Goal: Transaction & Acquisition: Book appointment/travel/reservation

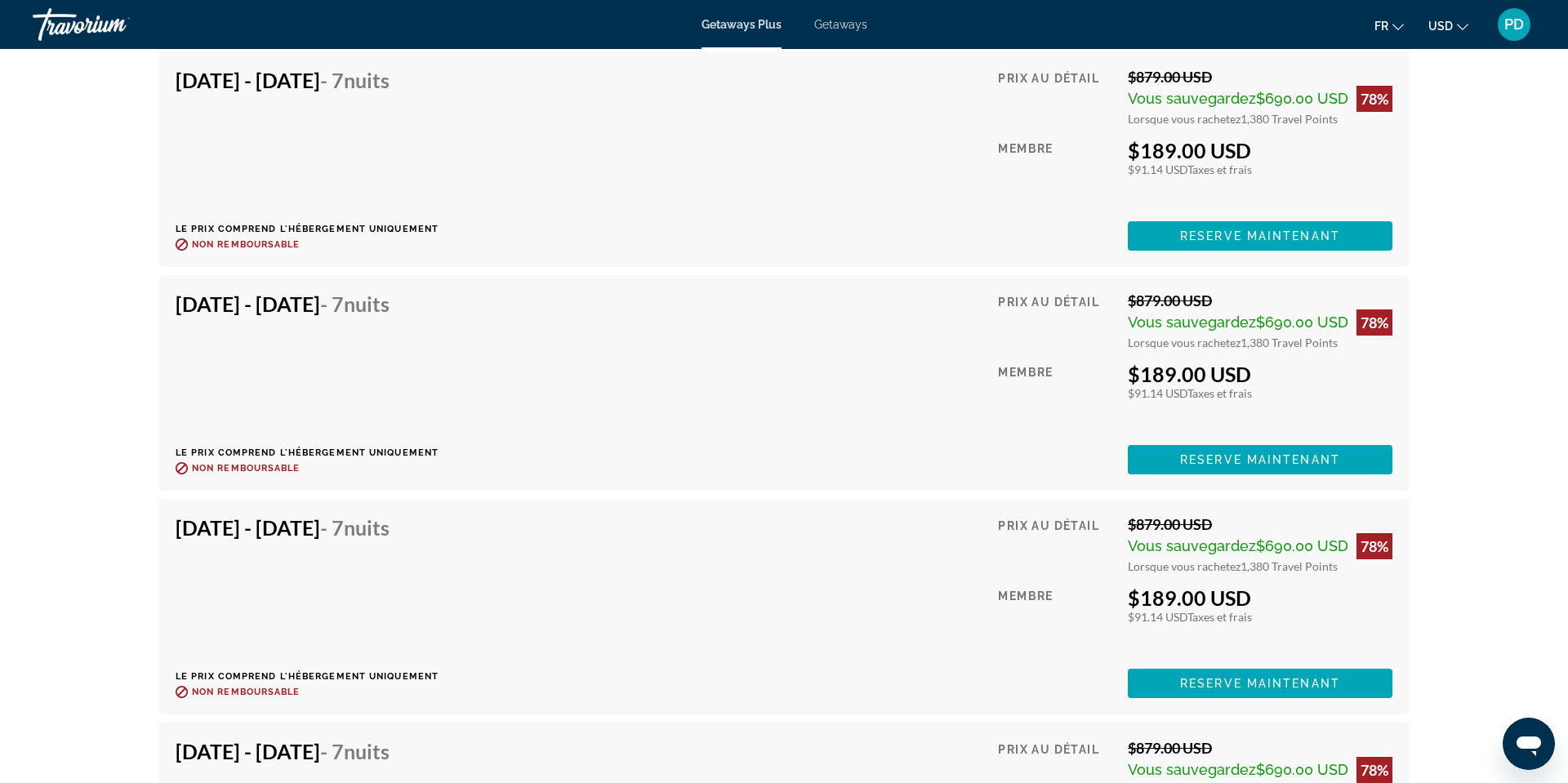
scroll to position [5023, 0]
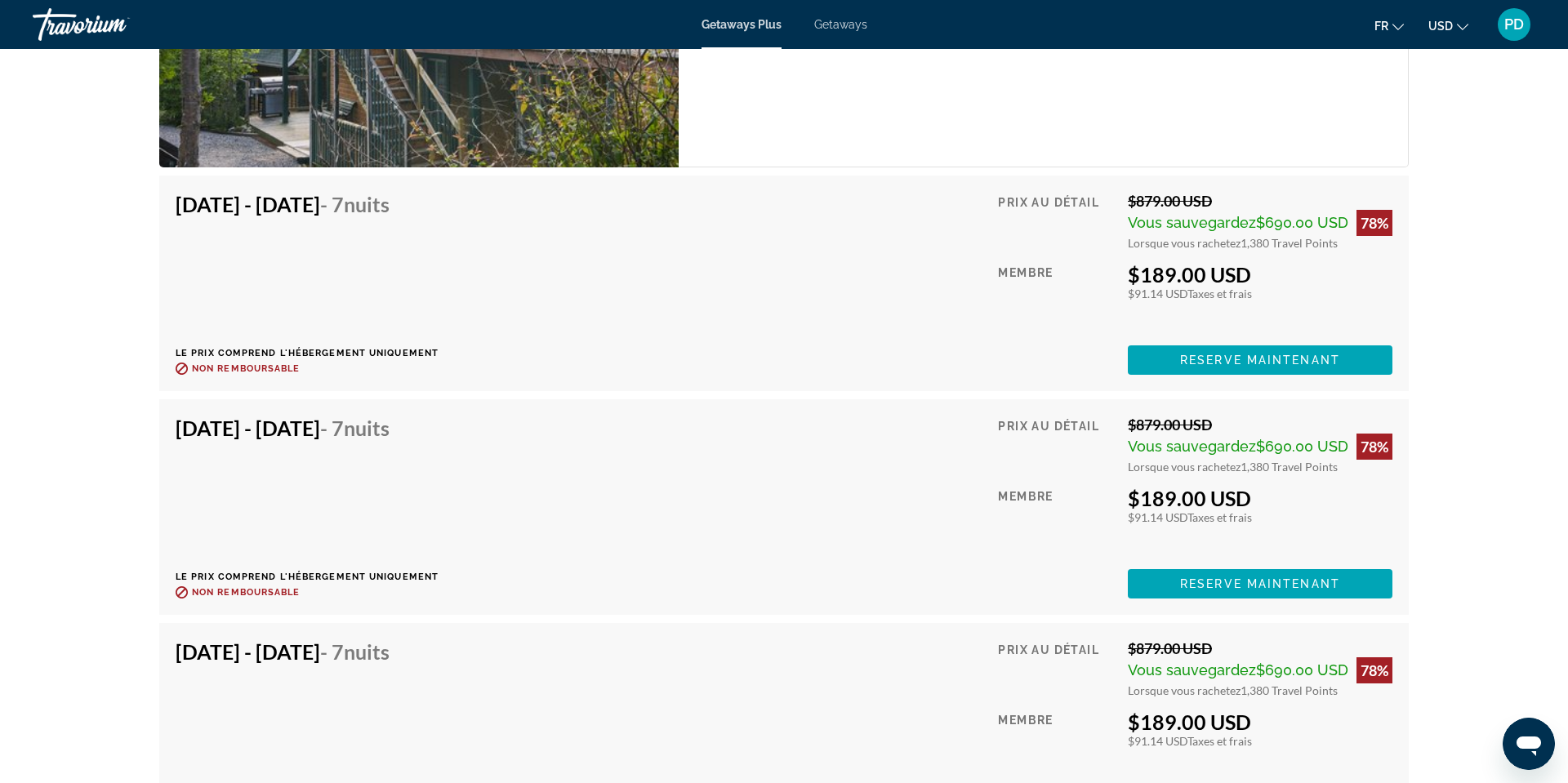
click at [748, 31] on span "Getaways Plus" at bounding box center [741, 24] width 80 height 13
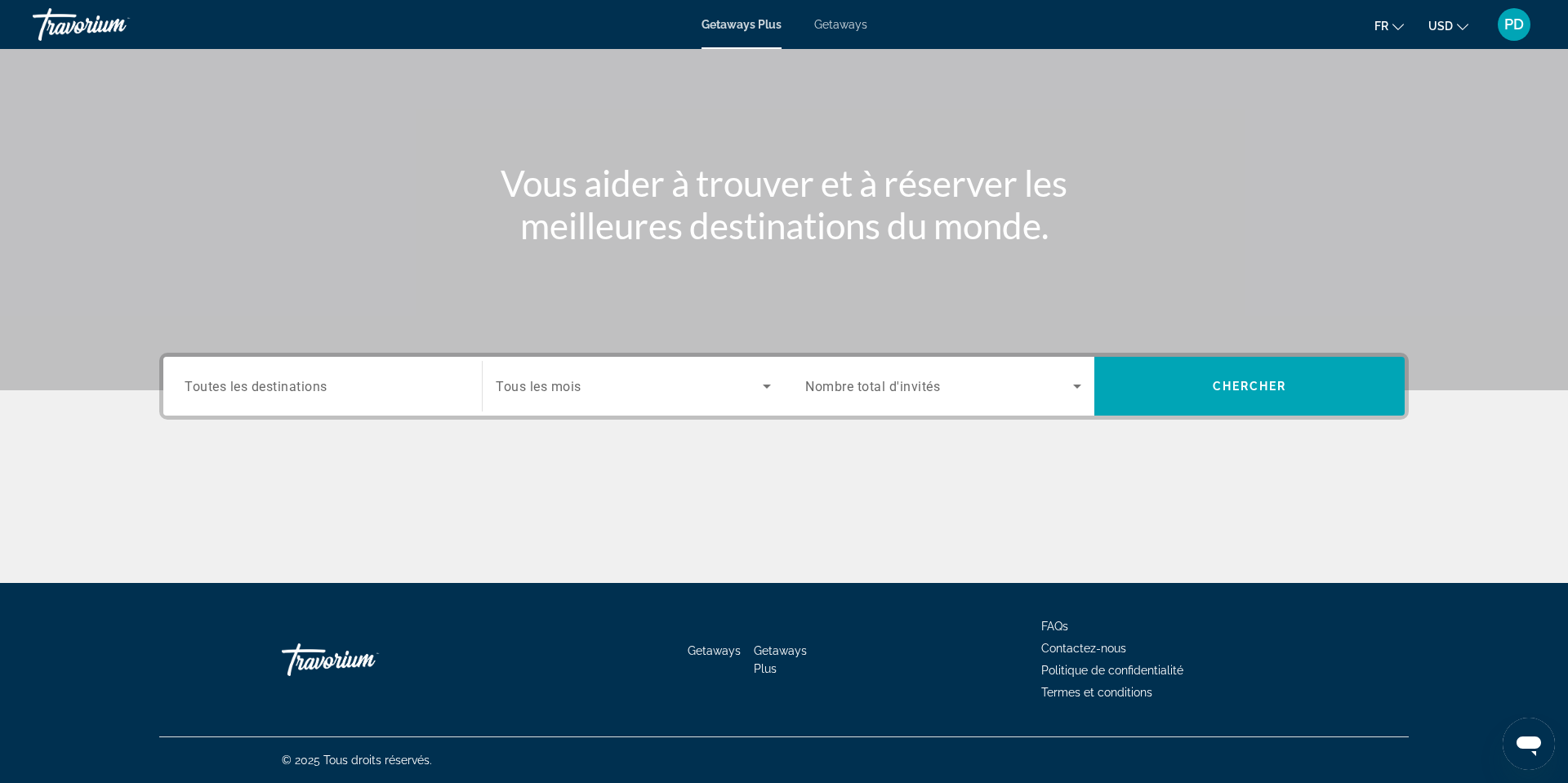
scroll to position [428, 0]
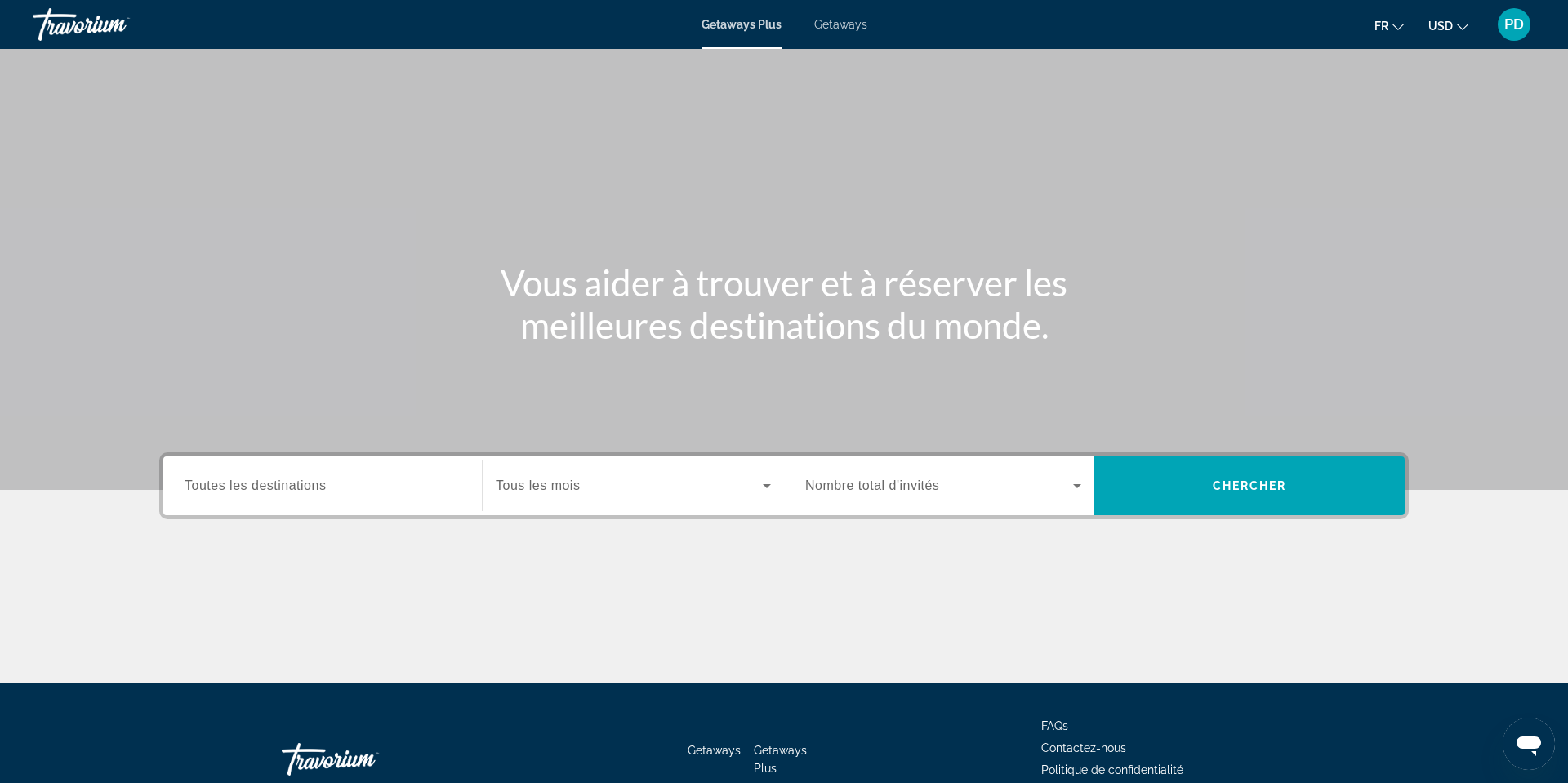
click at [185, 492] on span "Toutes les destinations" at bounding box center [255, 485] width 141 height 14
click at [185, 496] on input "Destination Toutes les destinations" at bounding box center [322, 486] width 276 height 20
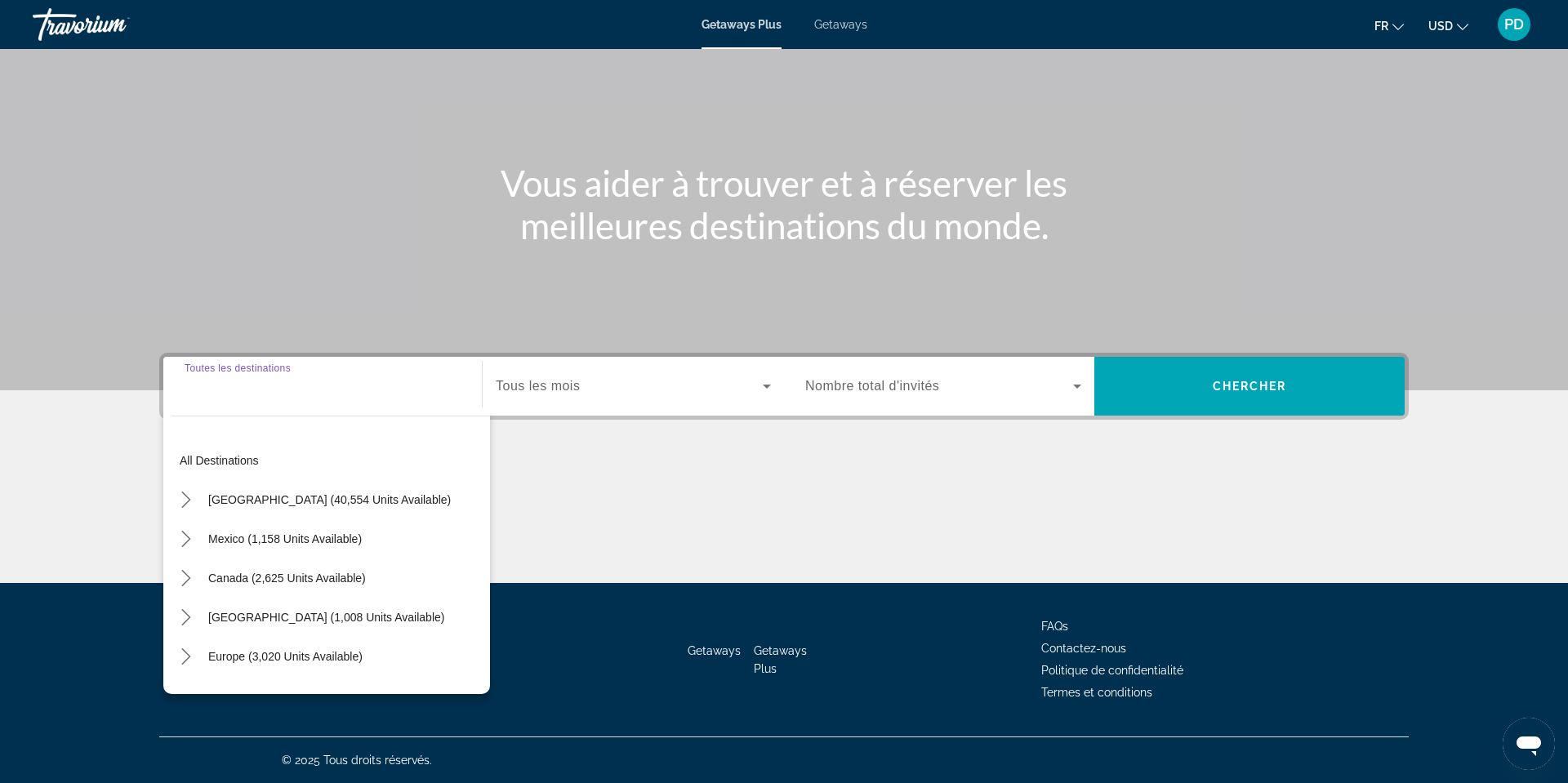
scroll to position [428, 0]
click at [842, 31] on span "Getaways" at bounding box center [841, 24] width 53 height 13
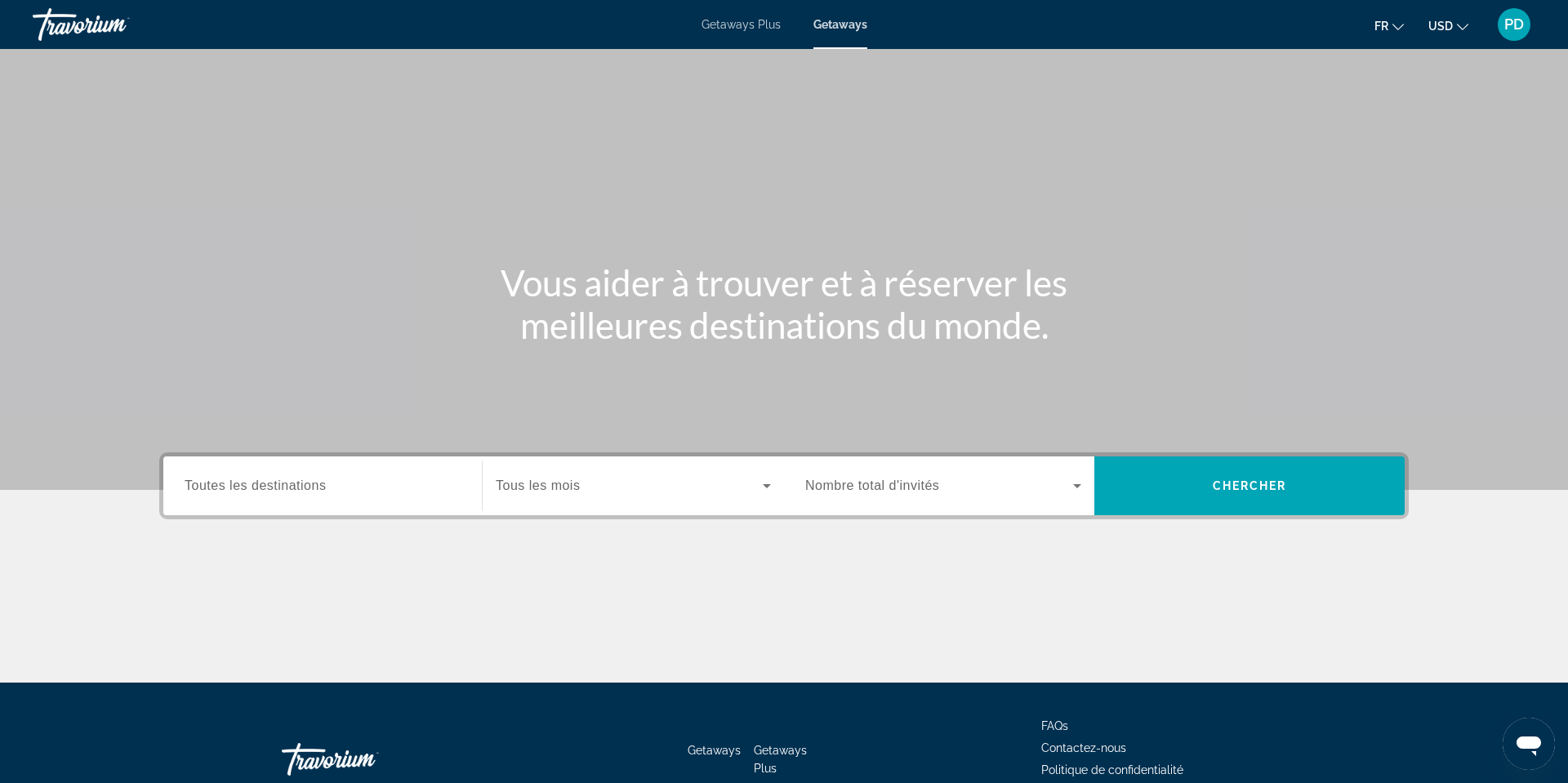
click at [185, 492] on span "Toutes les destinations" at bounding box center [255, 485] width 141 height 14
click at [185, 496] on input "Destination Toutes les destinations" at bounding box center [322, 486] width 276 height 20
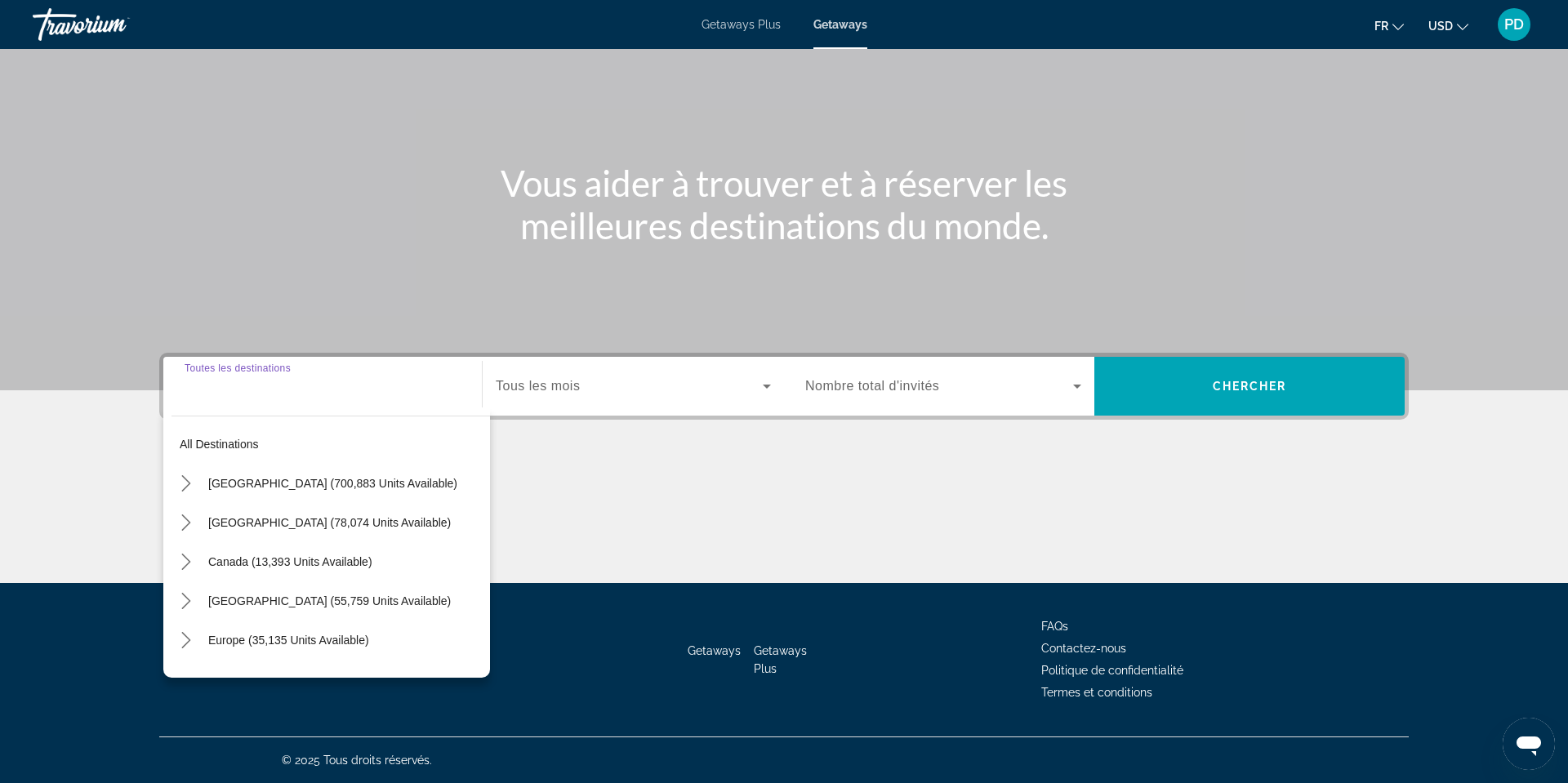
scroll to position [428, 0]
click at [208, 555] on span "Canada (13,393 units available)" at bounding box center [290, 561] width 164 height 13
type input "**********"
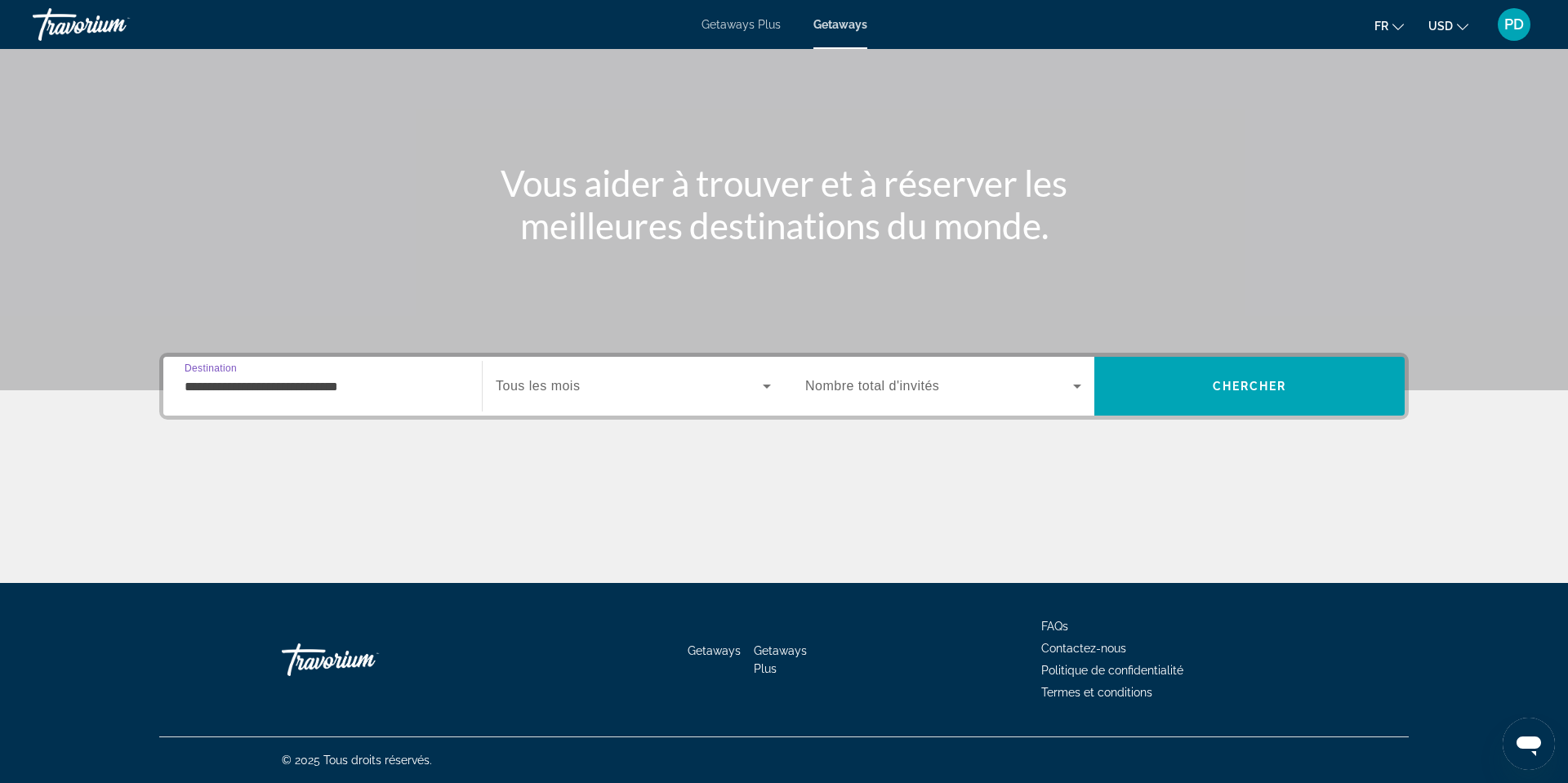
click at [512, 379] on span "Tous les mois" at bounding box center [538, 386] width 84 height 14
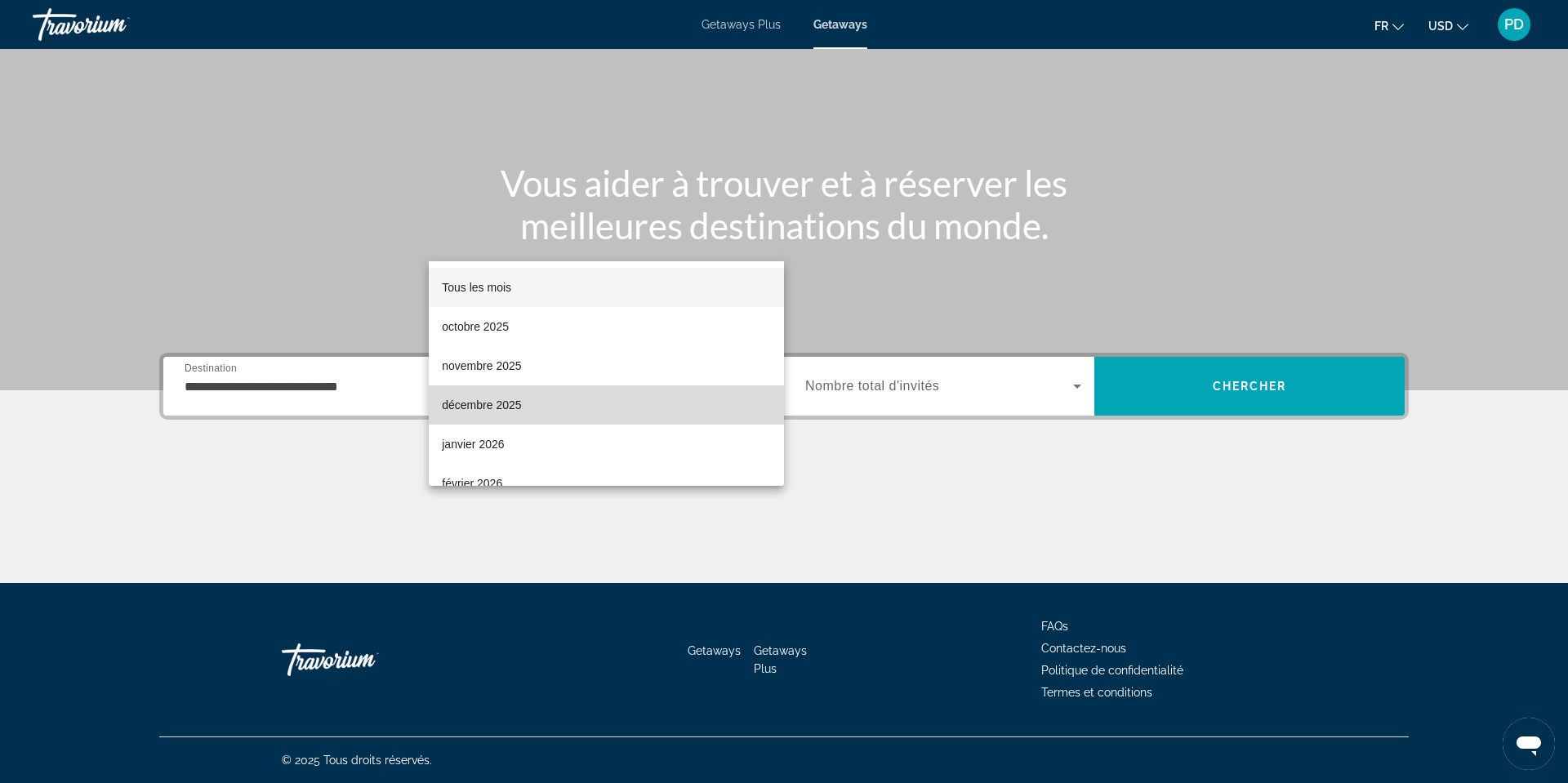
click at [479, 404] on span "décembre 2025" at bounding box center [481, 405] width 80 height 20
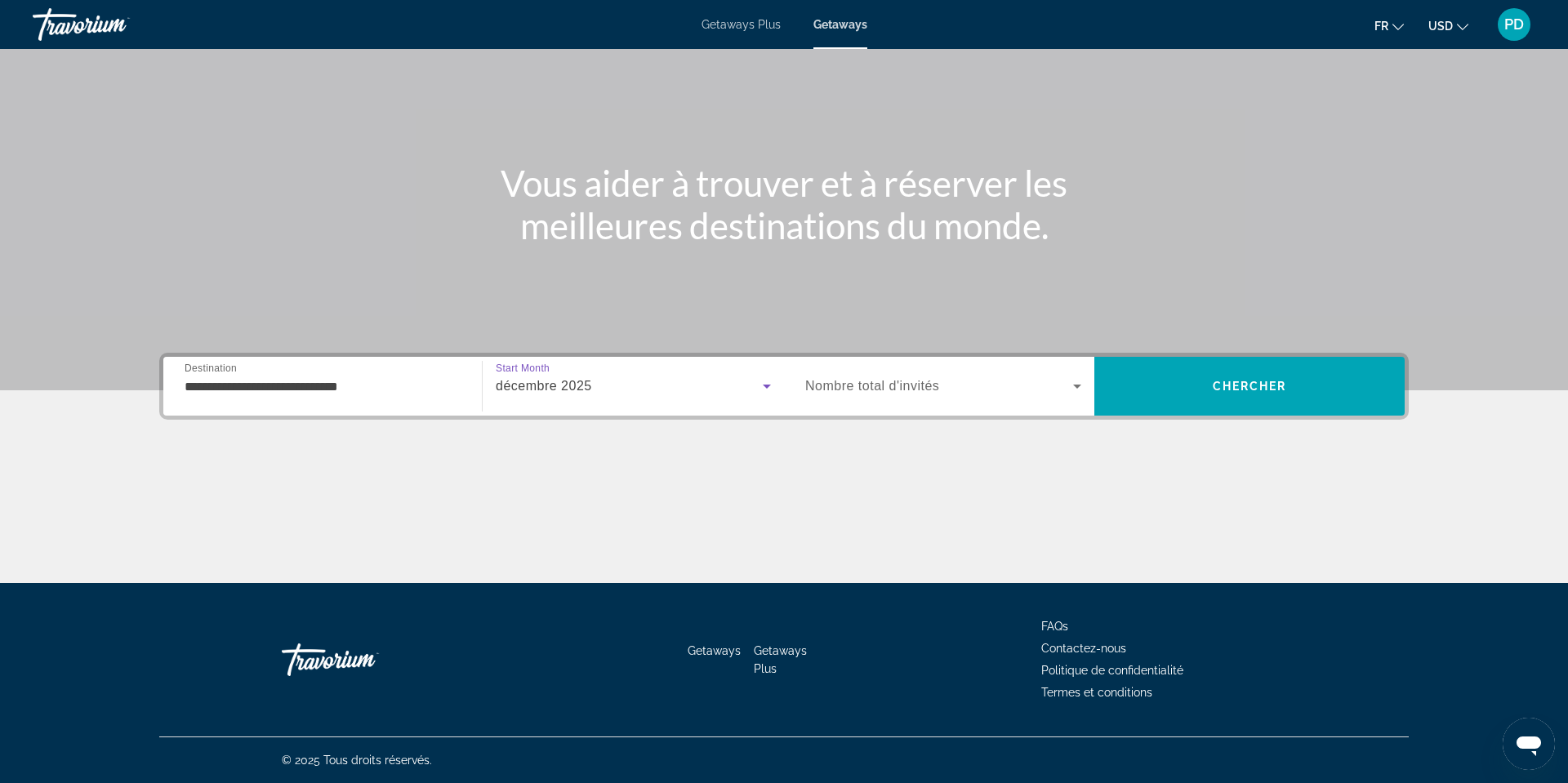
click at [940, 364] on div "Search widget" at bounding box center [943, 386] width 276 height 46
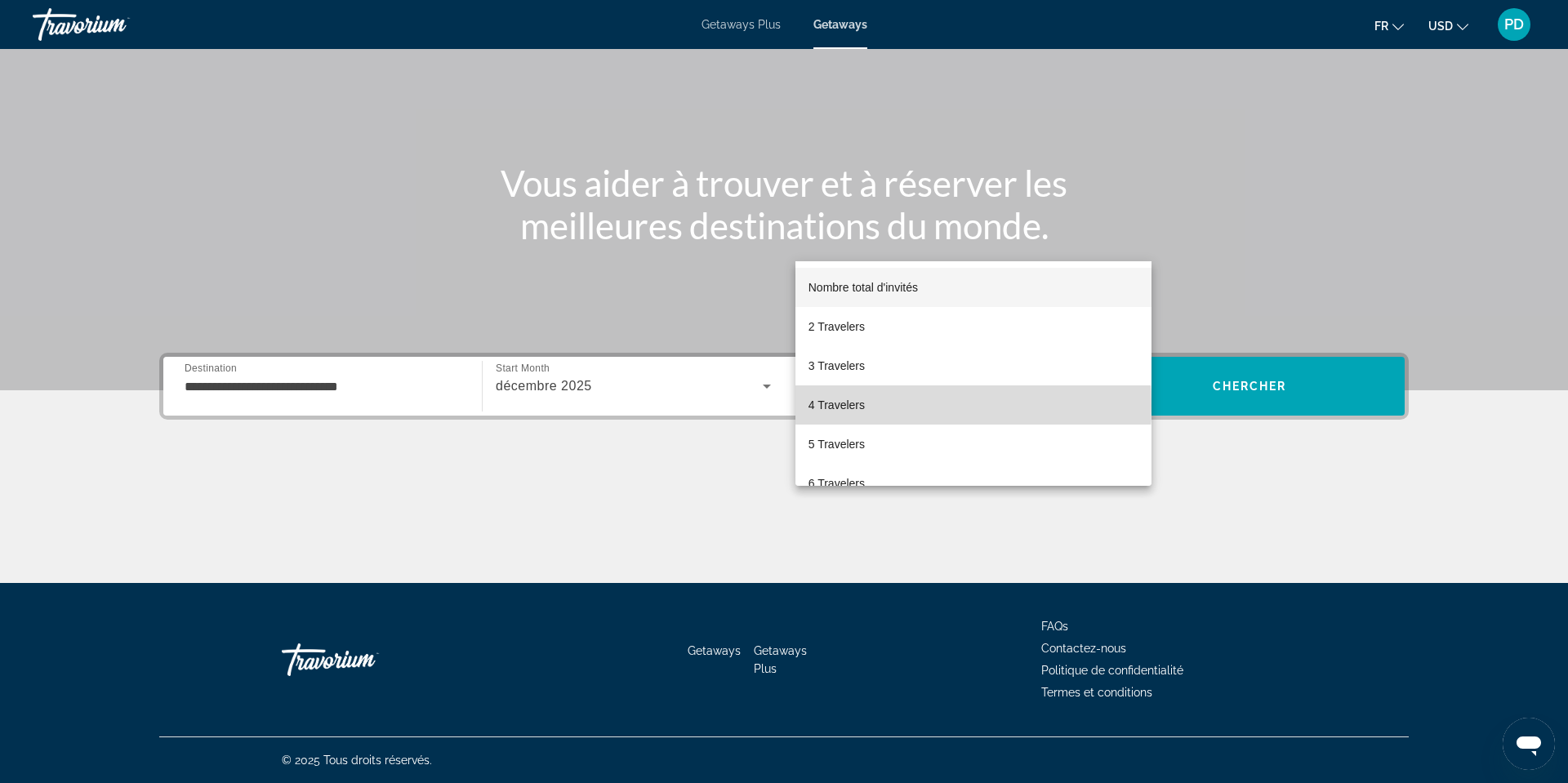
click at [848, 406] on span "4 Travelers" at bounding box center [836, 405] width 56 height 20
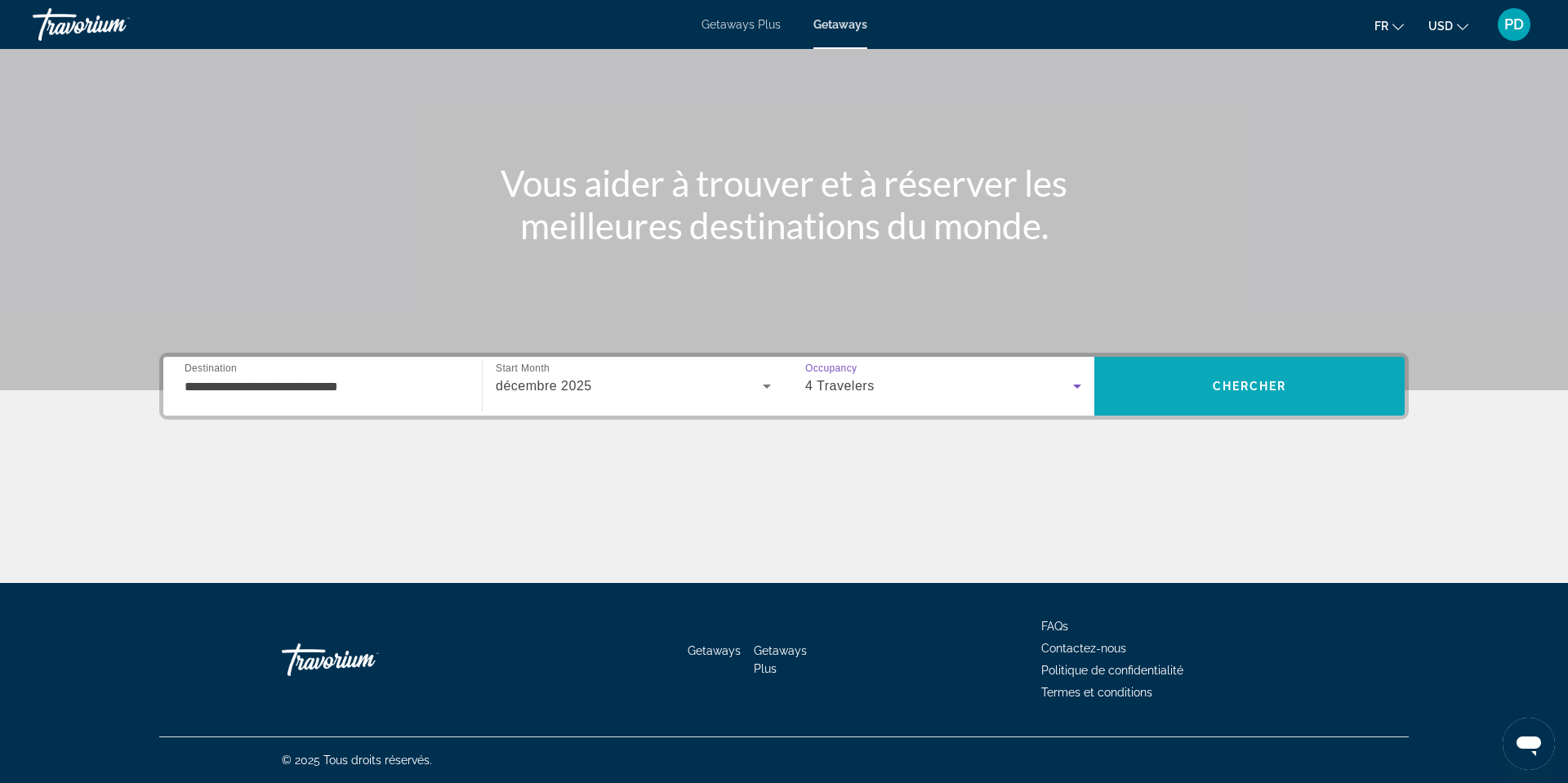
click at [1287, 380] on span "Chercher" at bounding box center [1250, 386] width 75 height 13
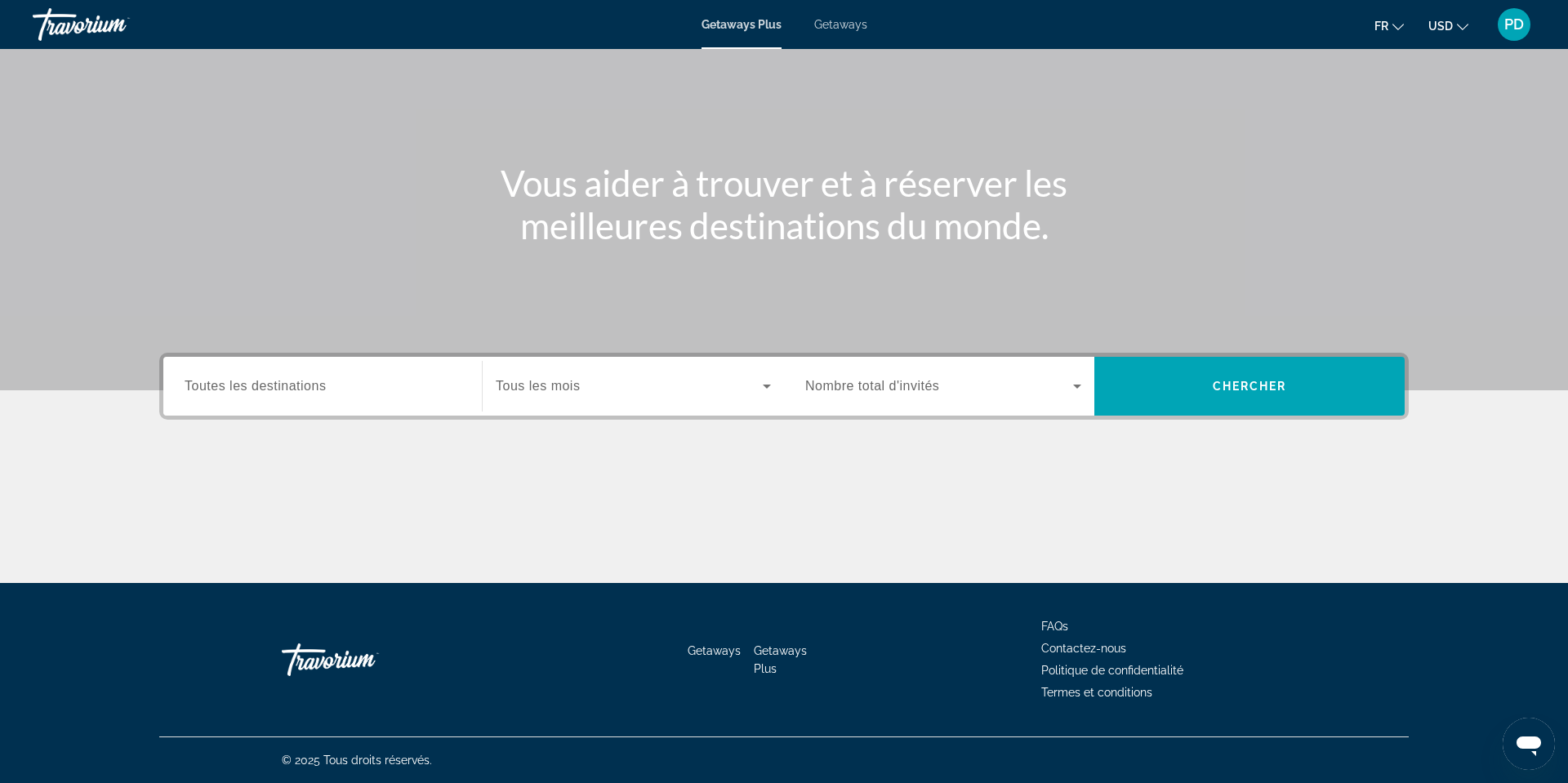
scroll to position [289, 0]
click at [185, 379] on span "Toutes les destinations" at bounding box center [255, 386] width 141 height 14
click at [185, 377] on input "Destination Toutes les destinations" at bounding box center [322, 387] width 276 height 20
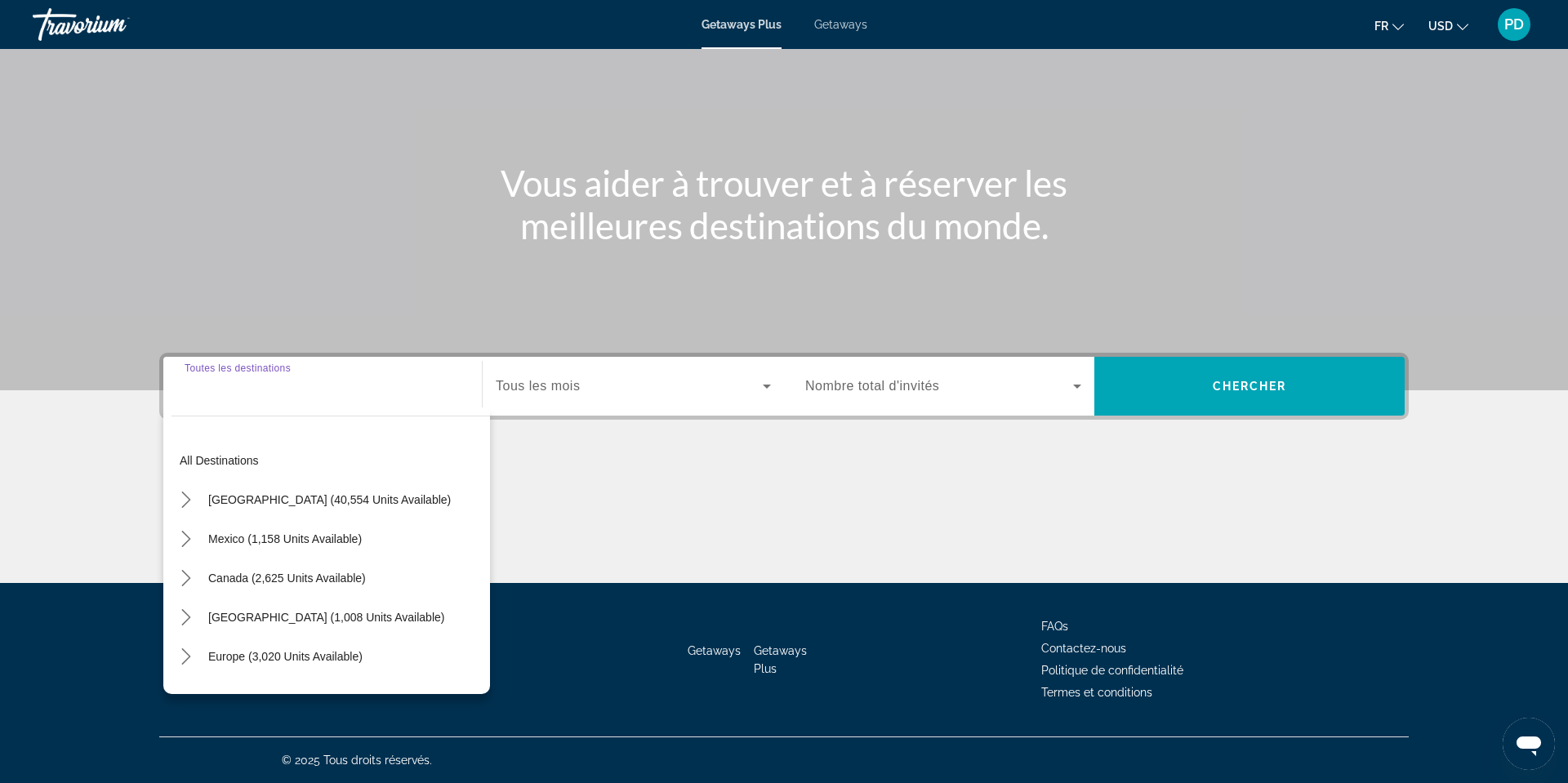
scroll to position [428, 0]
click at [200, 559] on span "Select destination: Canada (2,625 units available)" at bounding box center [287, 579] width 174 height 39
type input "**********"
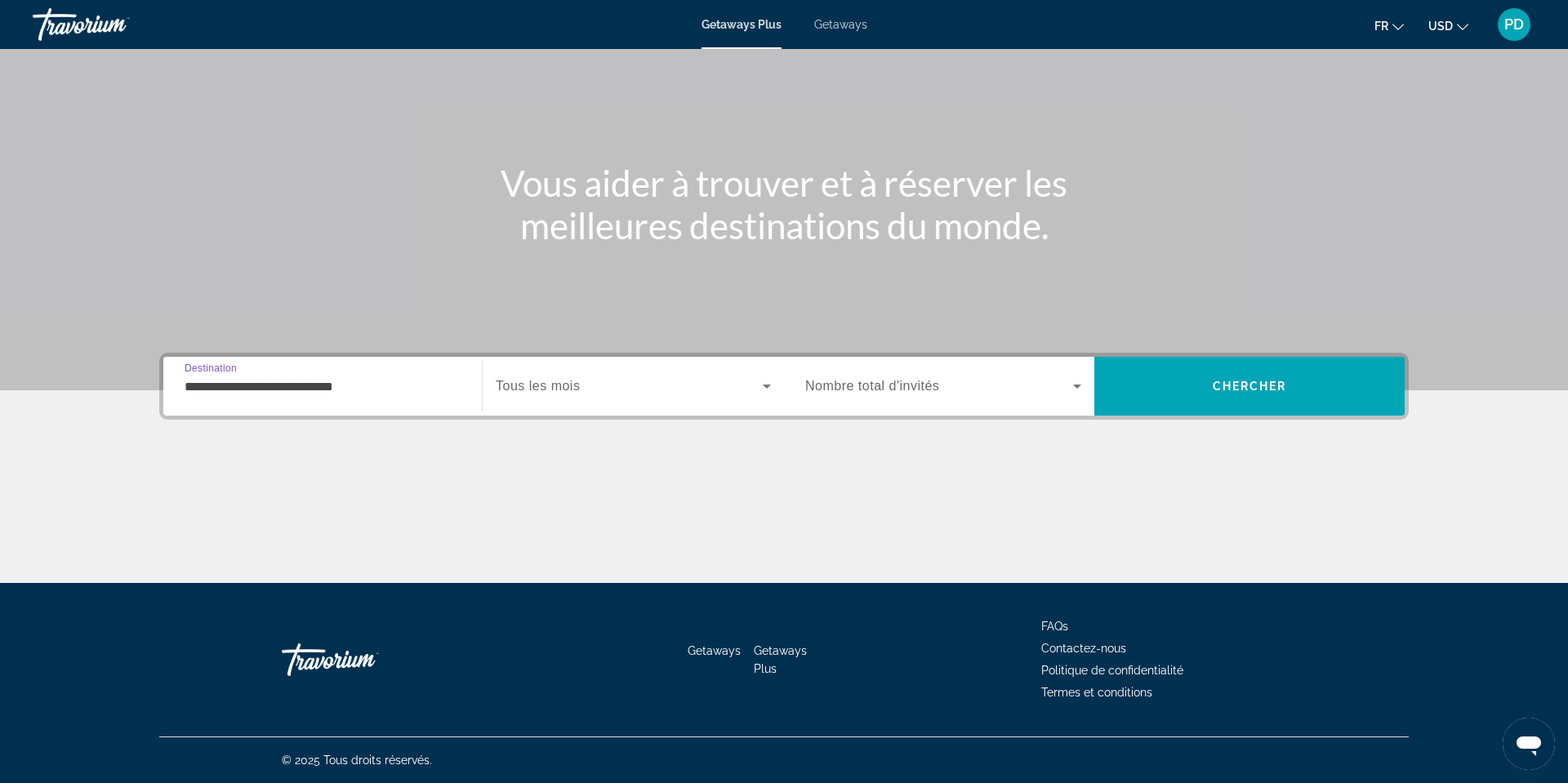
click at [496, 379] on span "Tous les mois" at bounding box center [538, 386] width 84 height 14
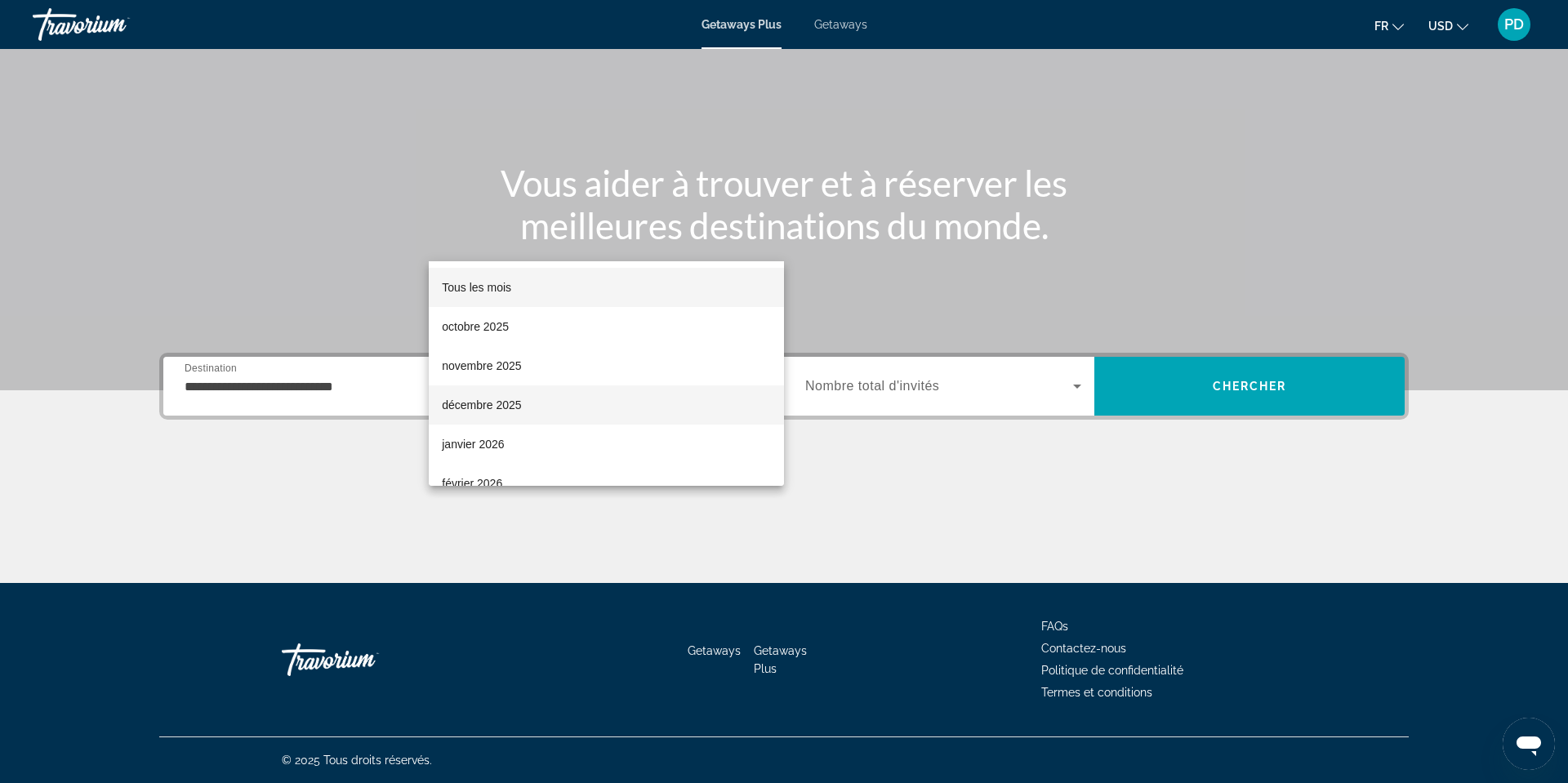
click at [529, 415] on mat-option "décembre 2025" at bounding box center [606, 405] width 356 height 39
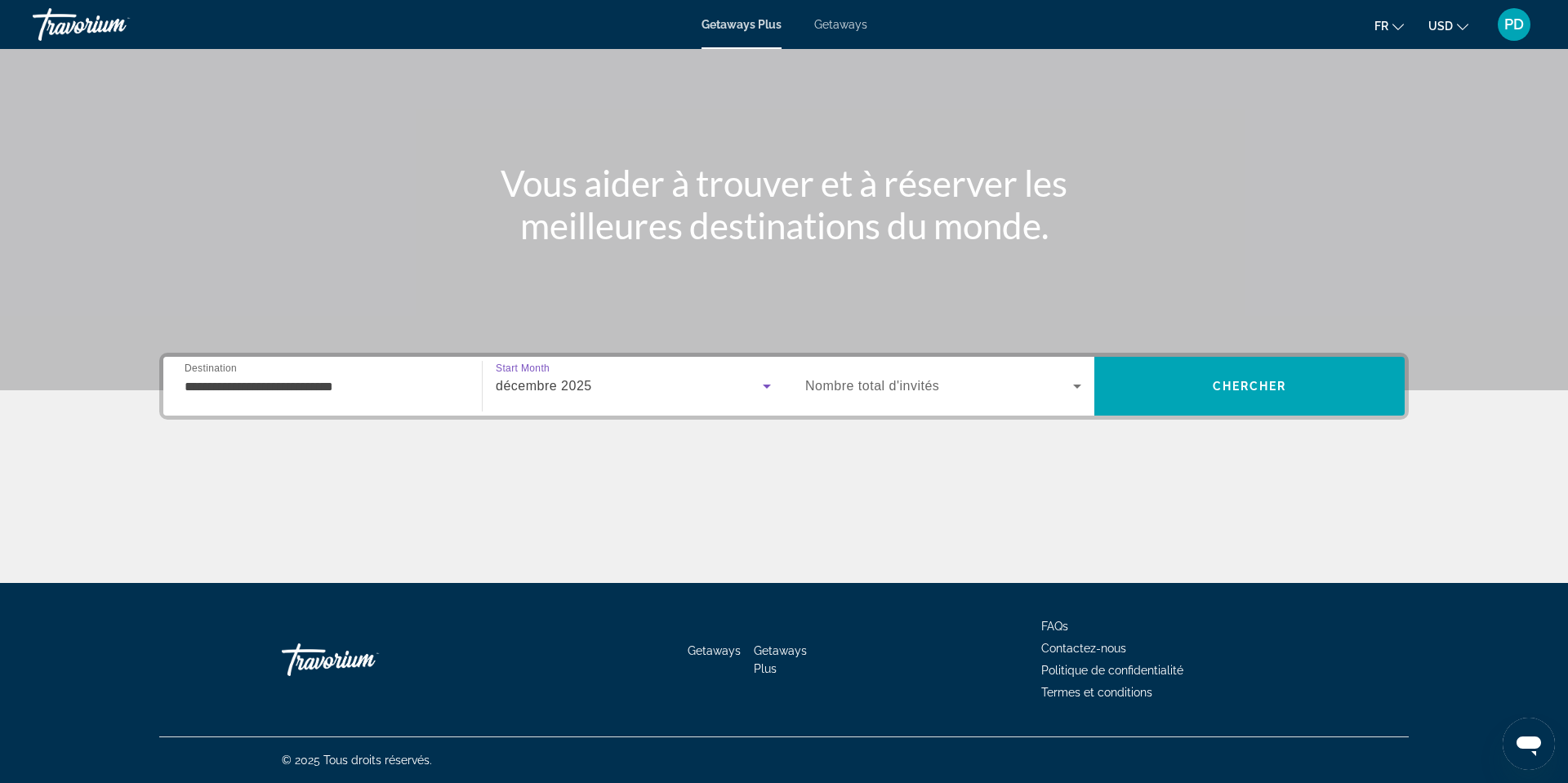
click at [879, 379] on span "Nombre total d'invités" at bounding box center [872, 386] width 134 height 14
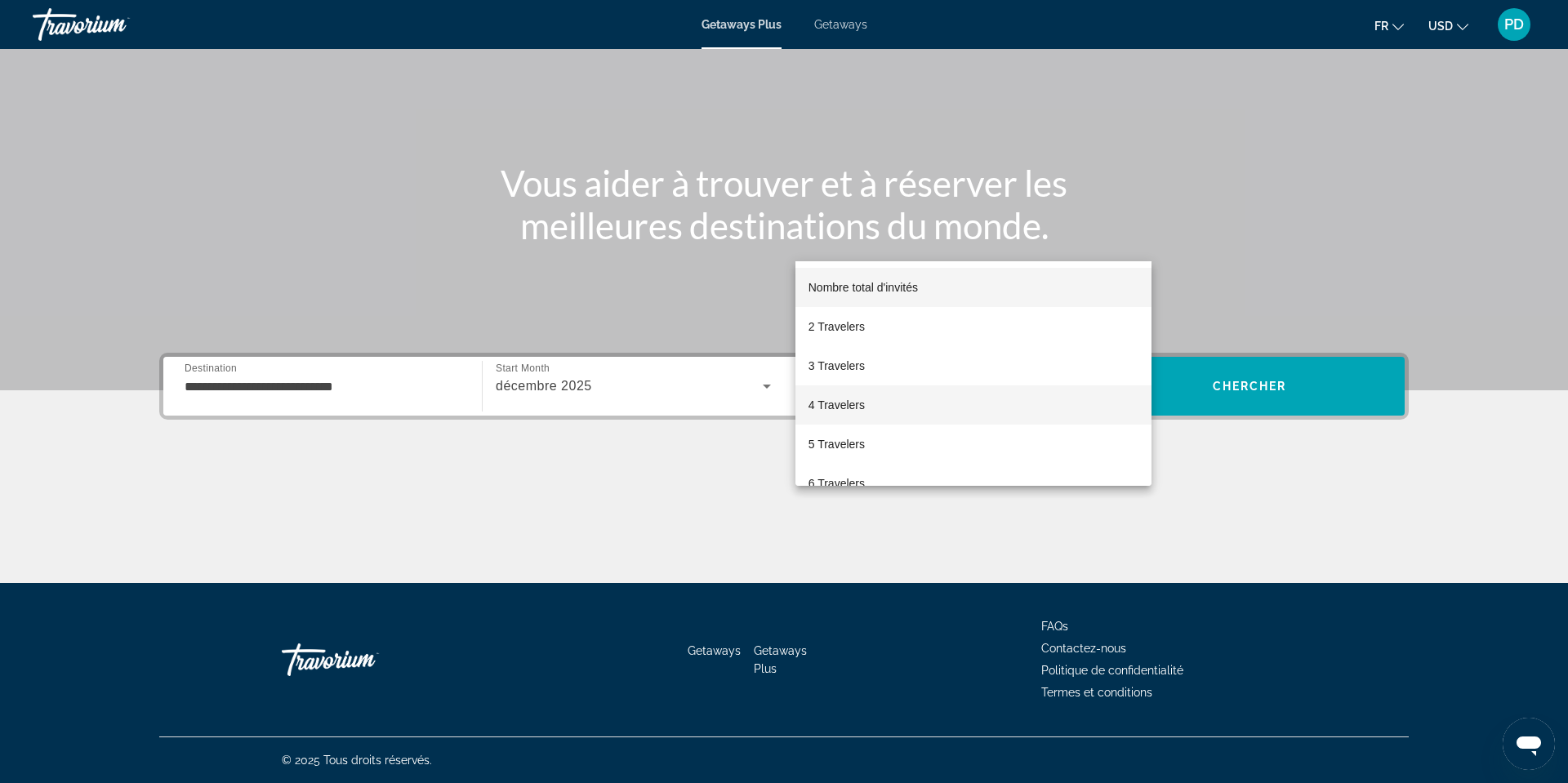
click at [859, 416] on mat-option "4 Travelers" at bounding box center [974, 405] width 356 height 39
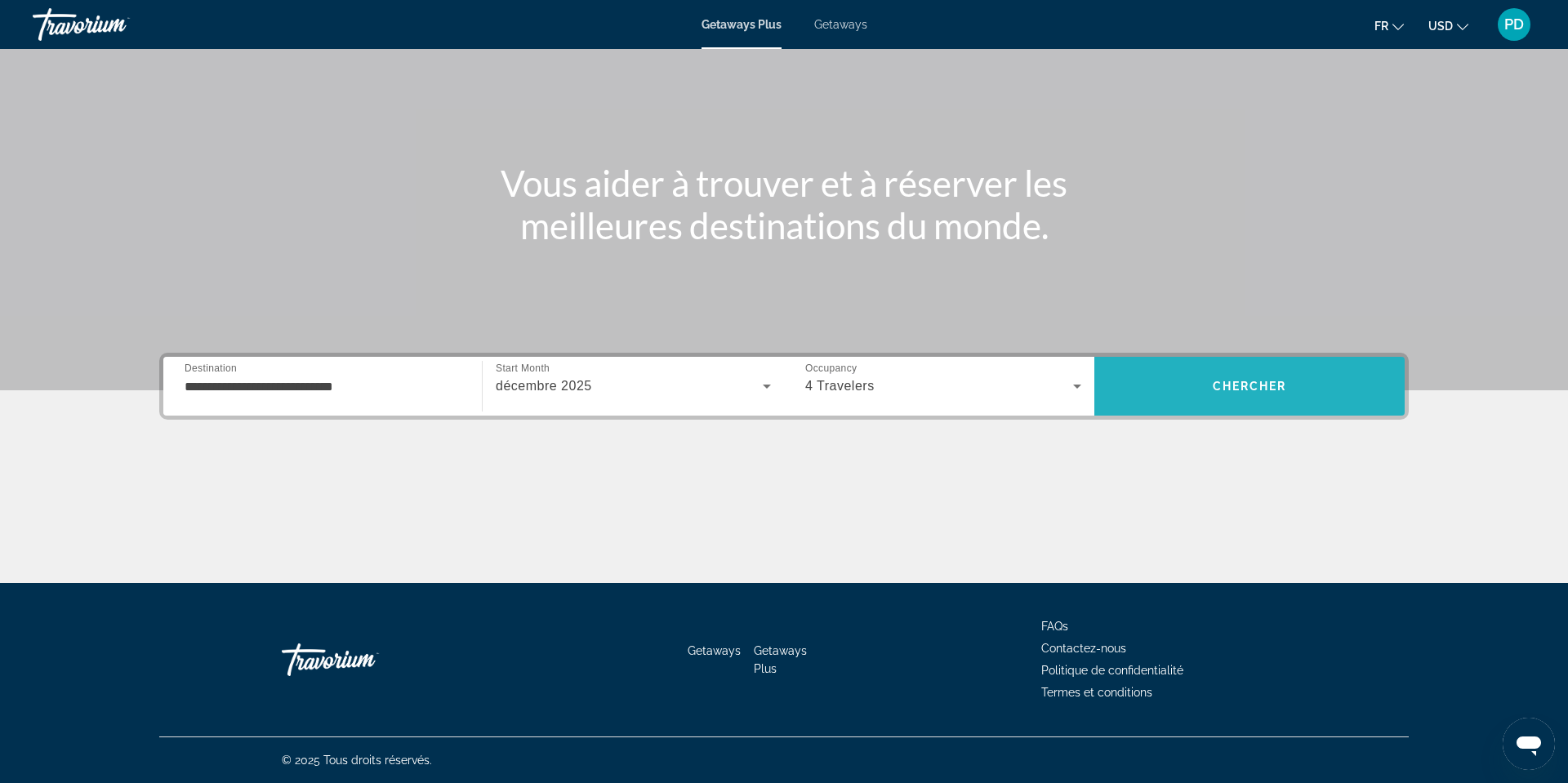
click at [1334, 366] on span "Search" at bounding box center [1250, 386] width 310 height 39
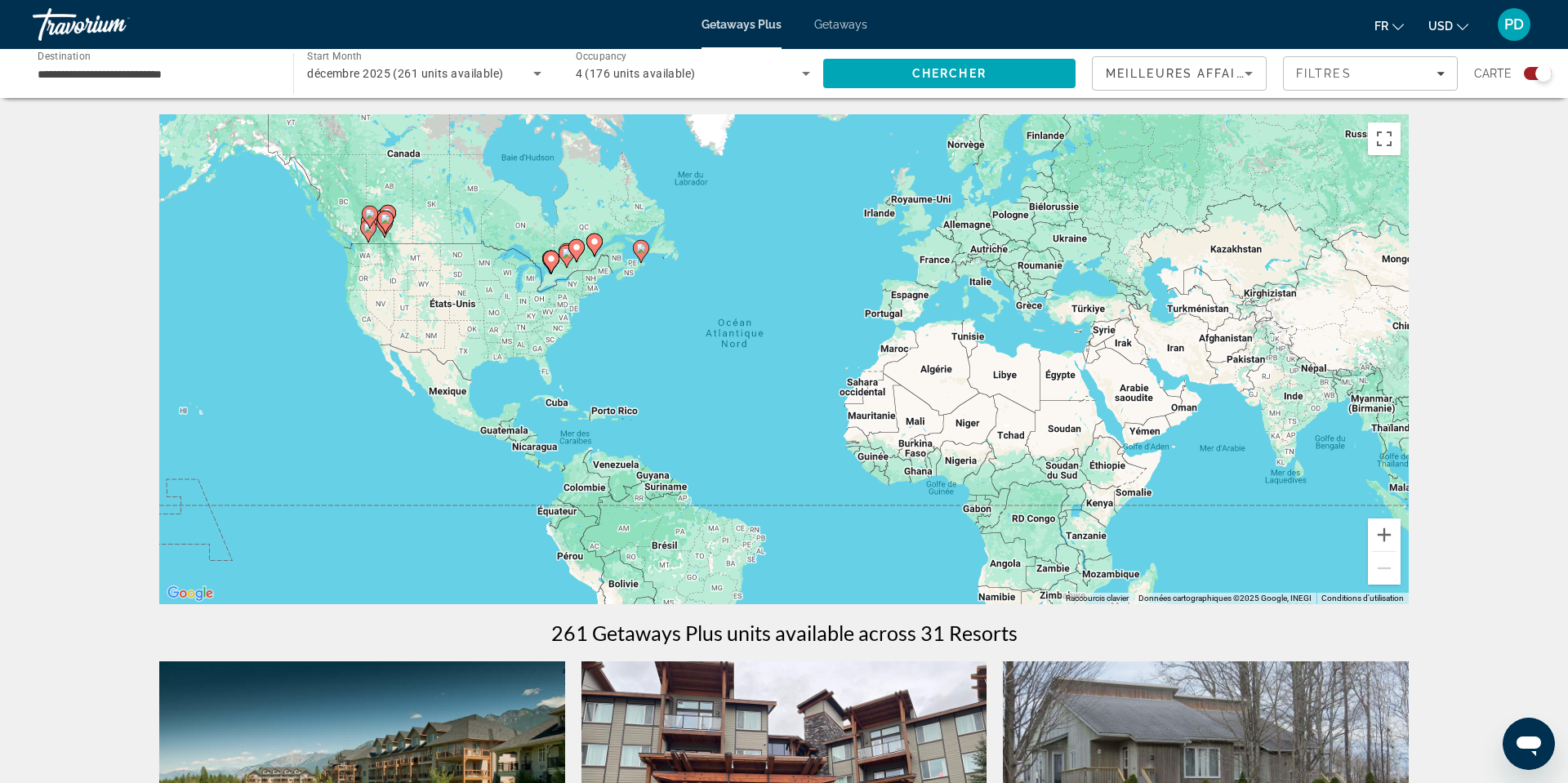
click at [177, 84] on input "**********" at bounding box center [154, 75] width 235 height 20
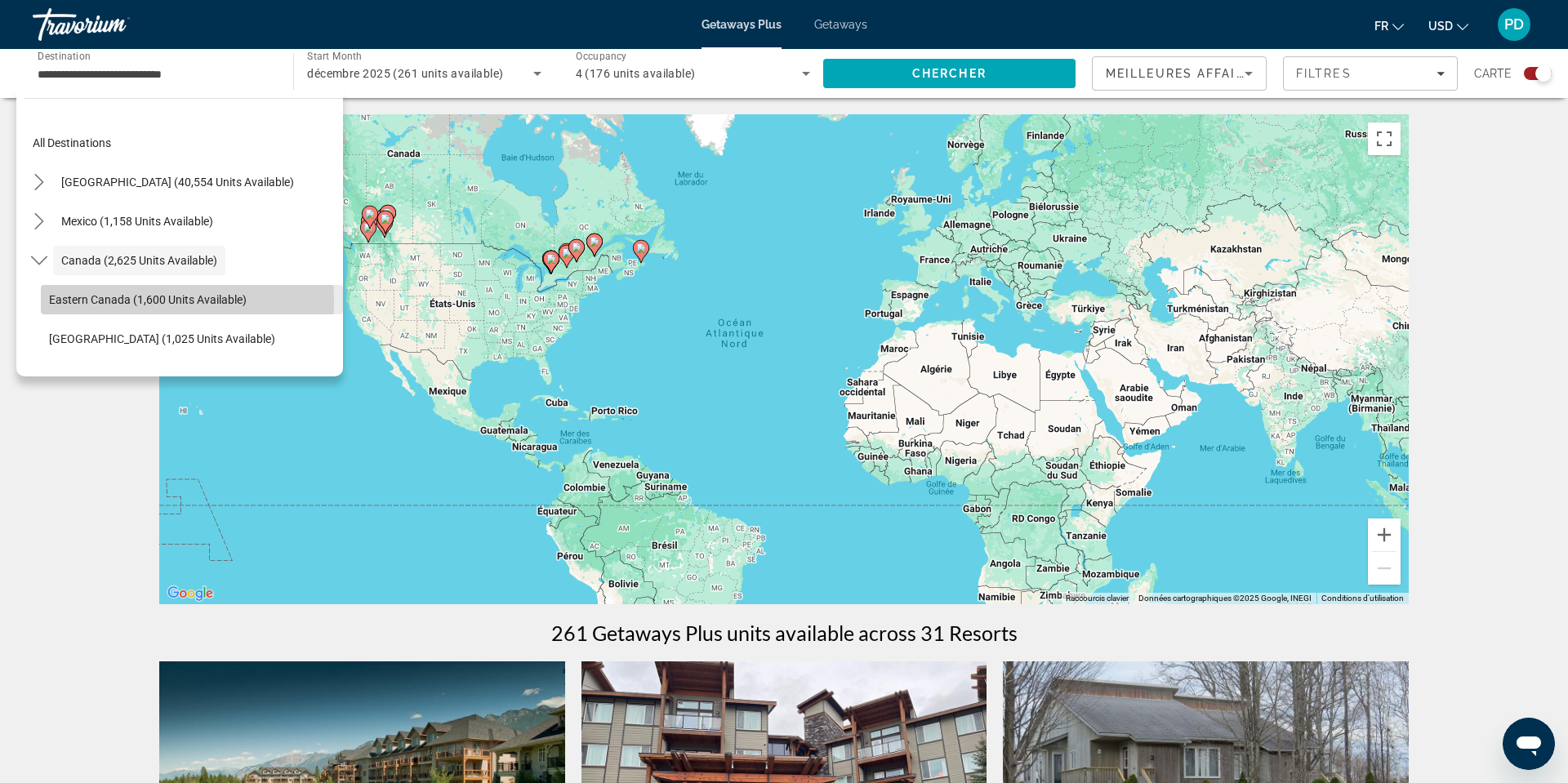
click at [104, 307] on span "Eastern Canada (1,600 units available)" at bounding box center [147, 299] width 197 height 13
type input "**********"
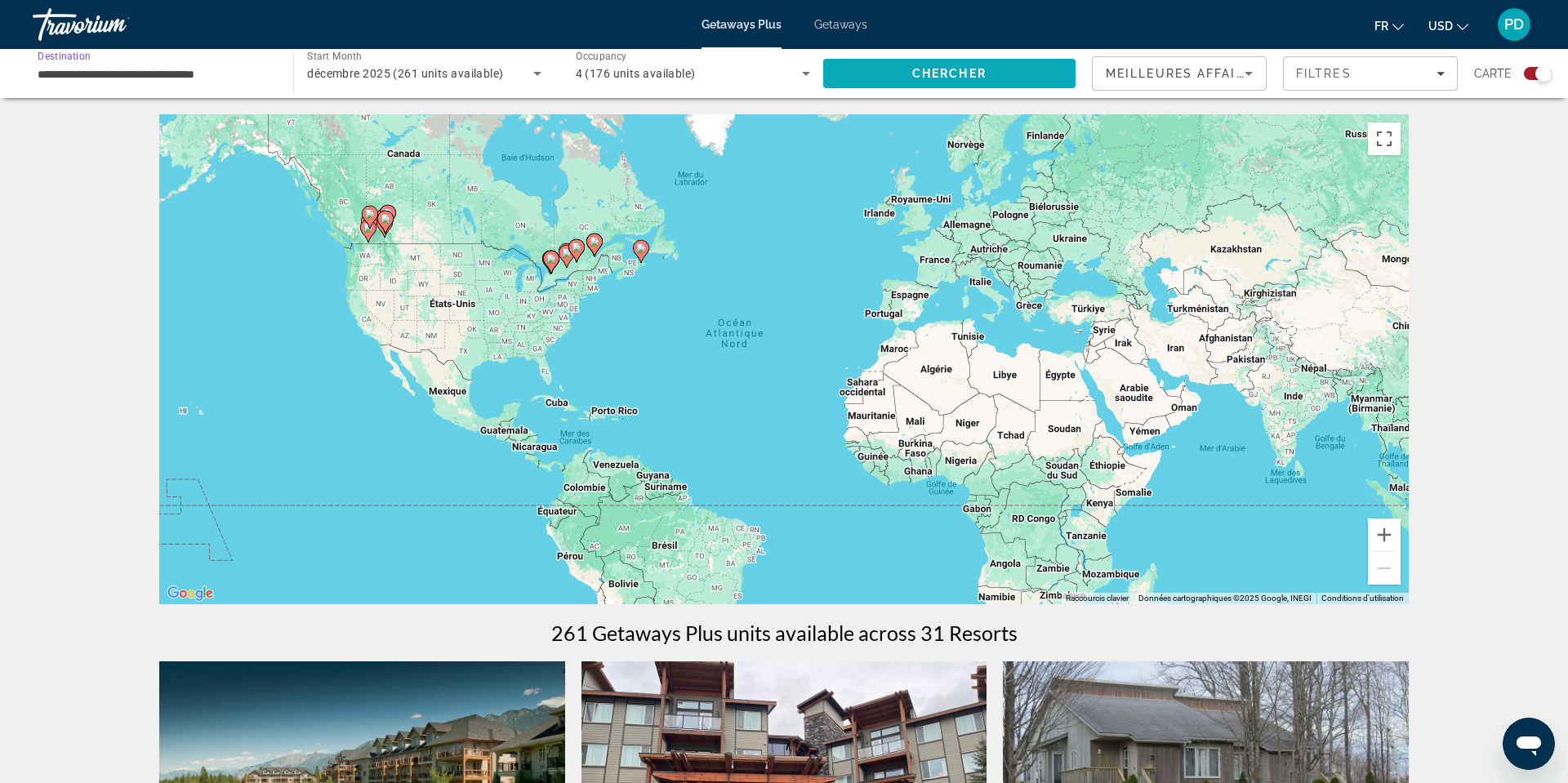
click at [949, 80] on span "Chercher" at bounding box center [950, 73] width 75 height 13
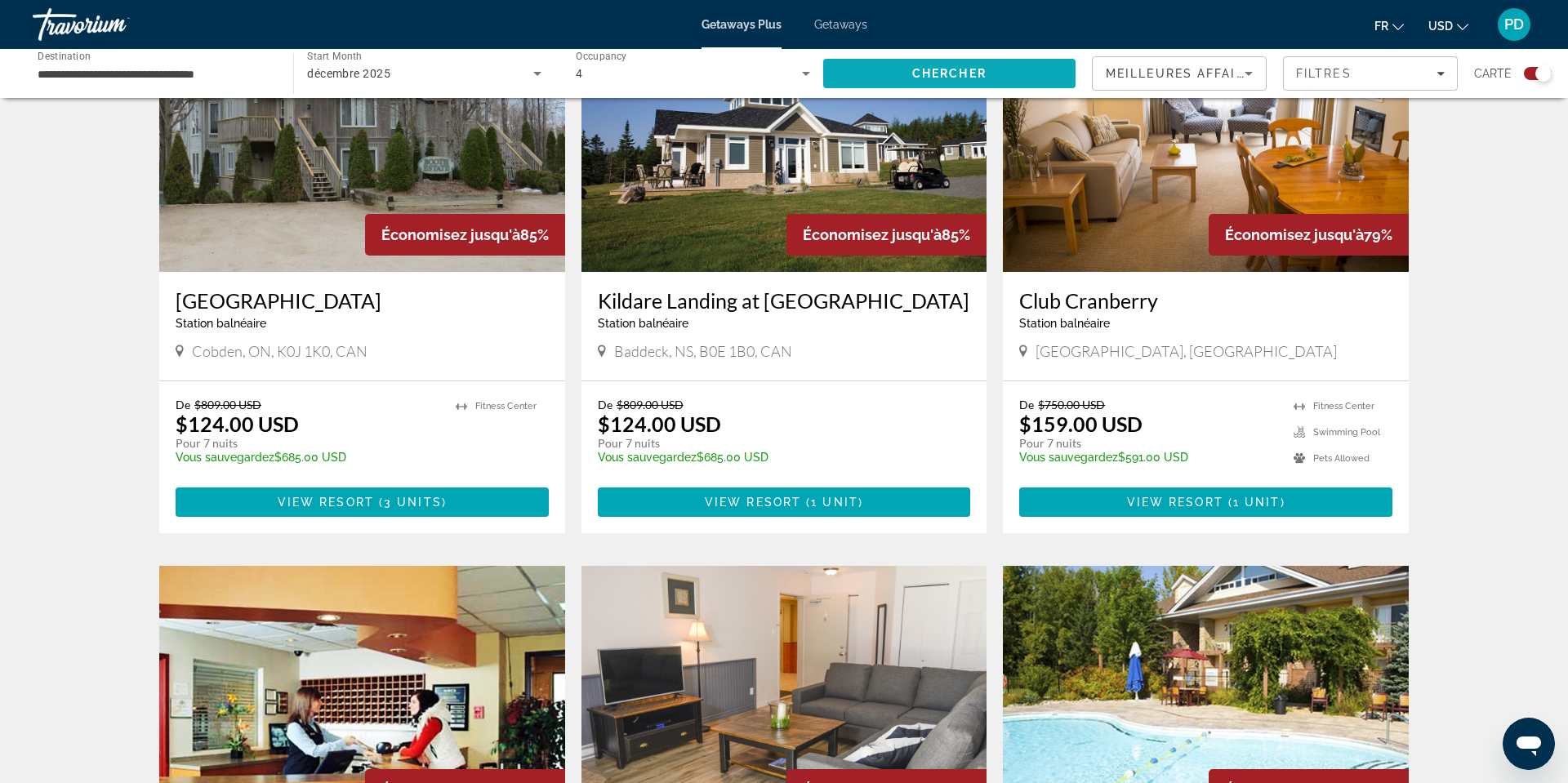
scroll to position [656, 0]
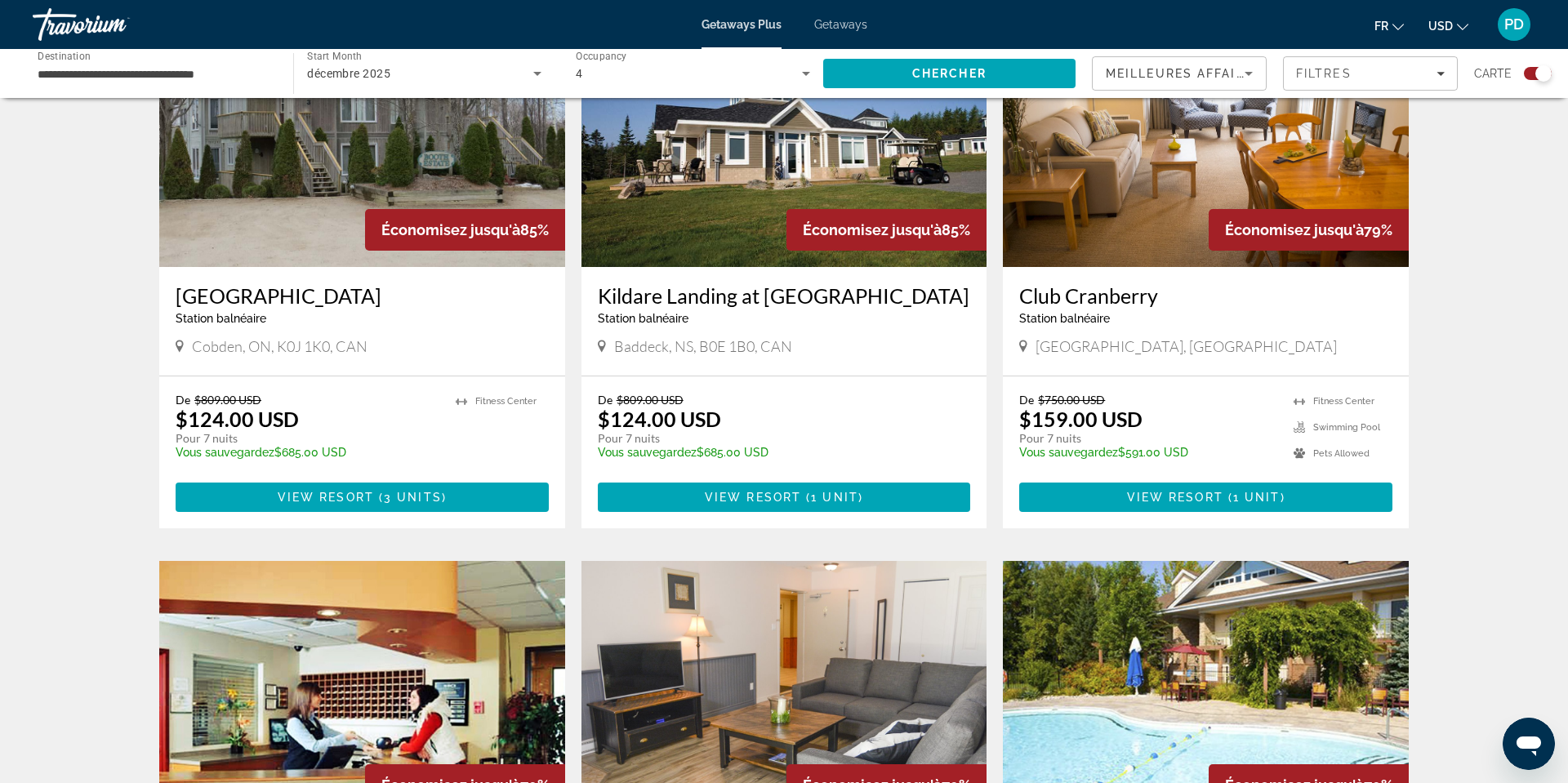
click at [671, 308] on h3 "Kildare Landing at [GEOGRAPHIC_DATA]" at bounding box center [784, 295] width 373 height 25
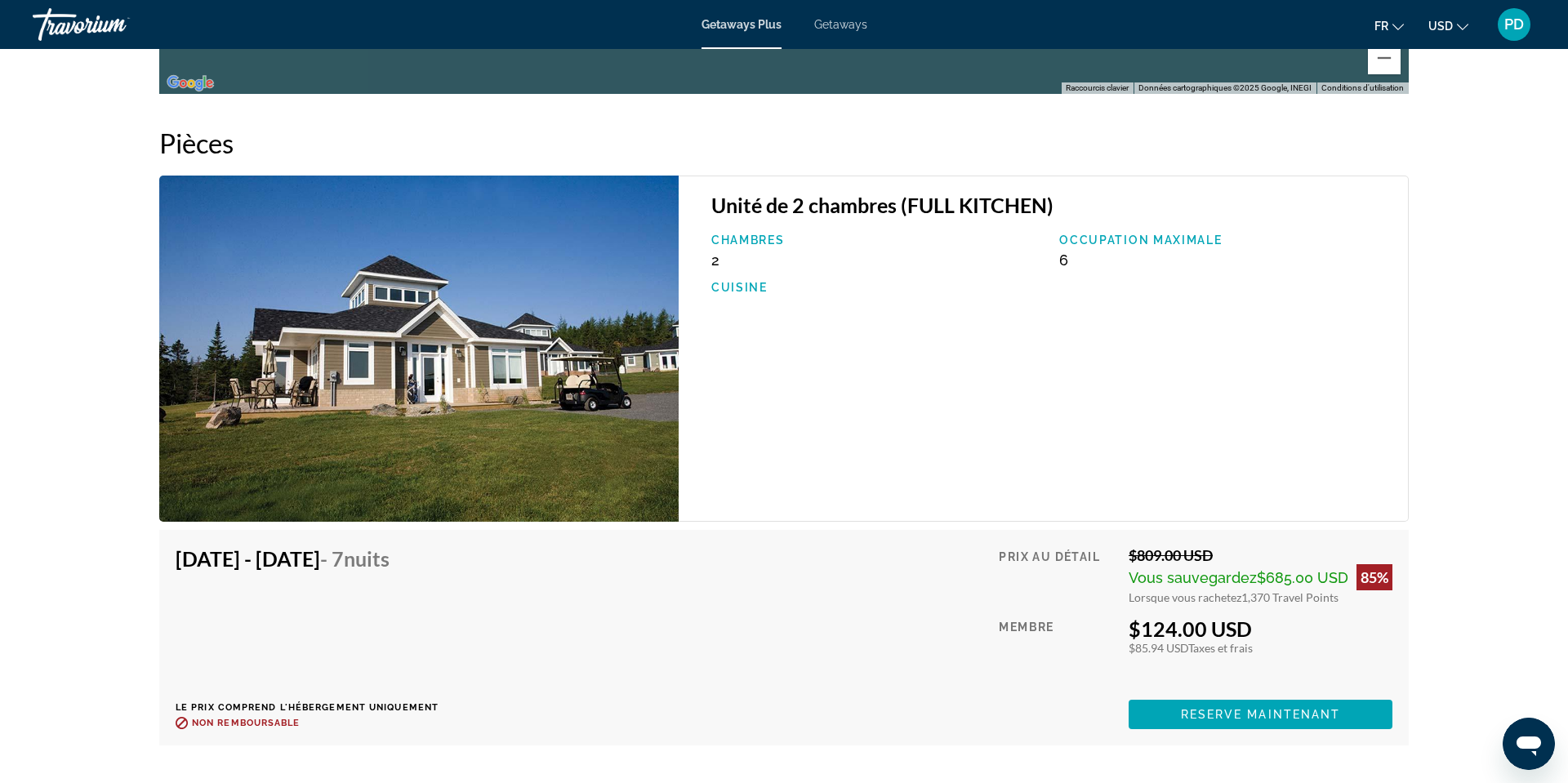
scroll to position [2314, 0]
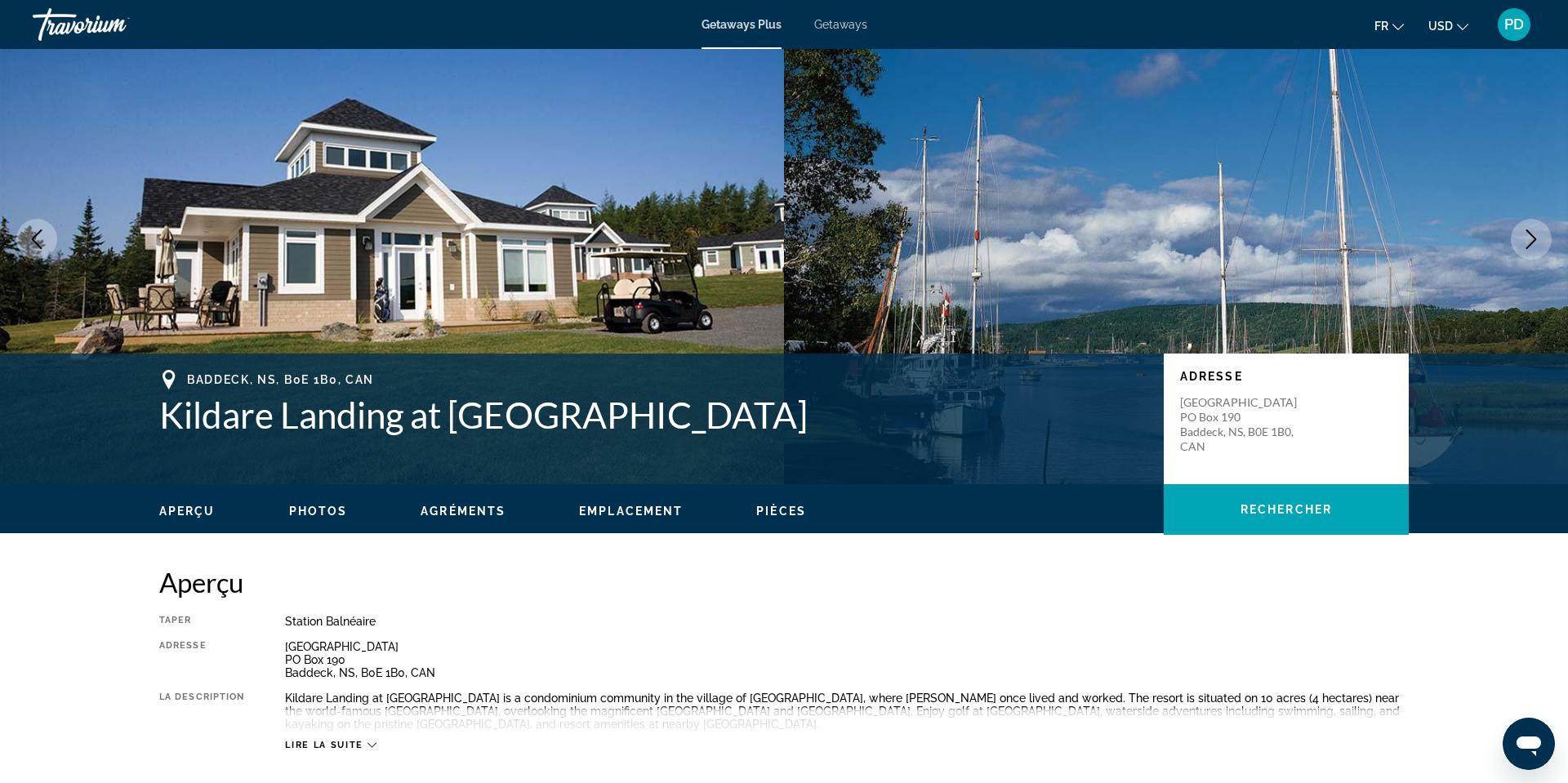
scroll to position [0, 0]
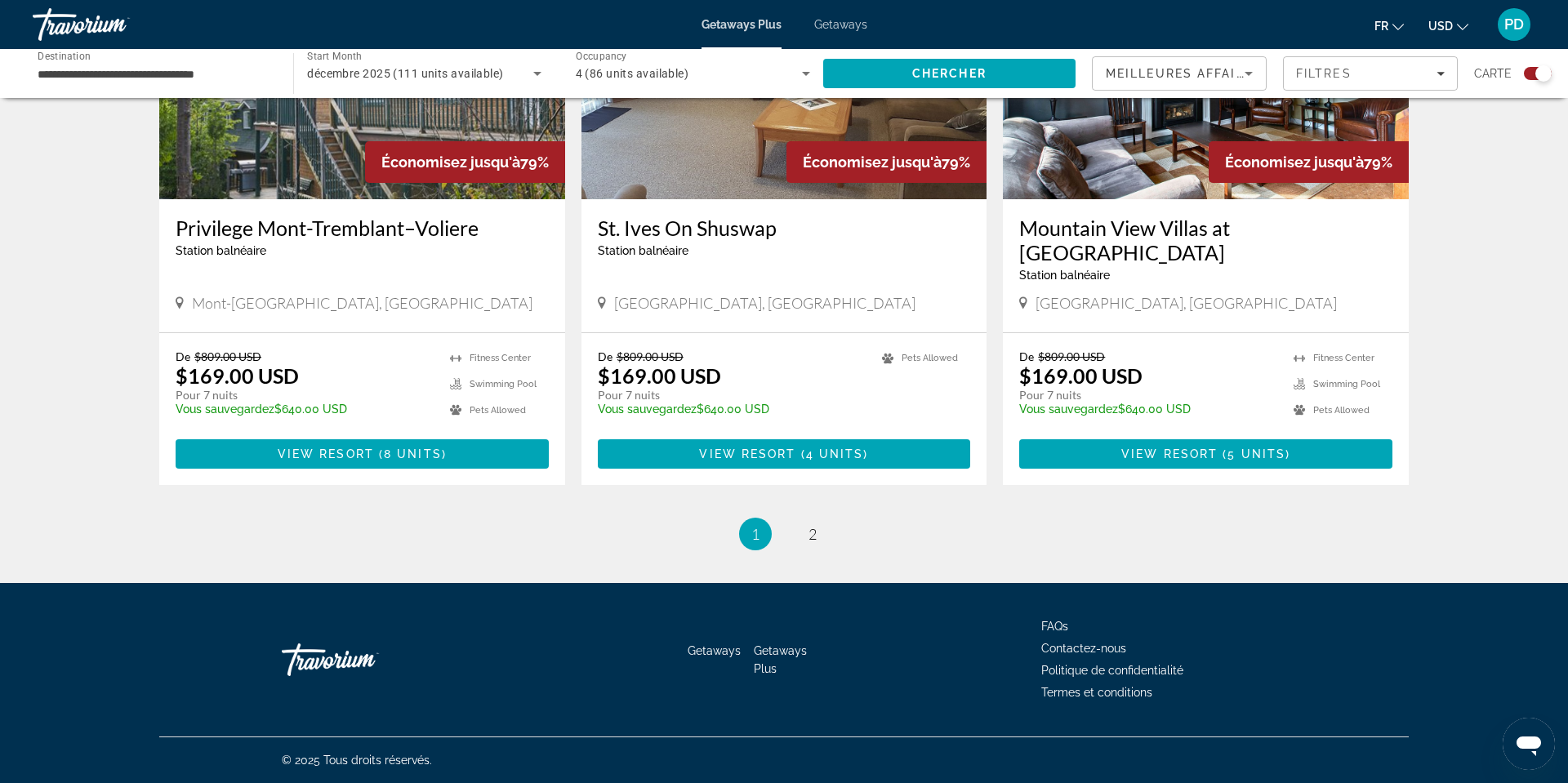
scroll to position [3167, 0]
click at [816, 543] on span "2" at bounding box center [812, 534] width 8 height 18
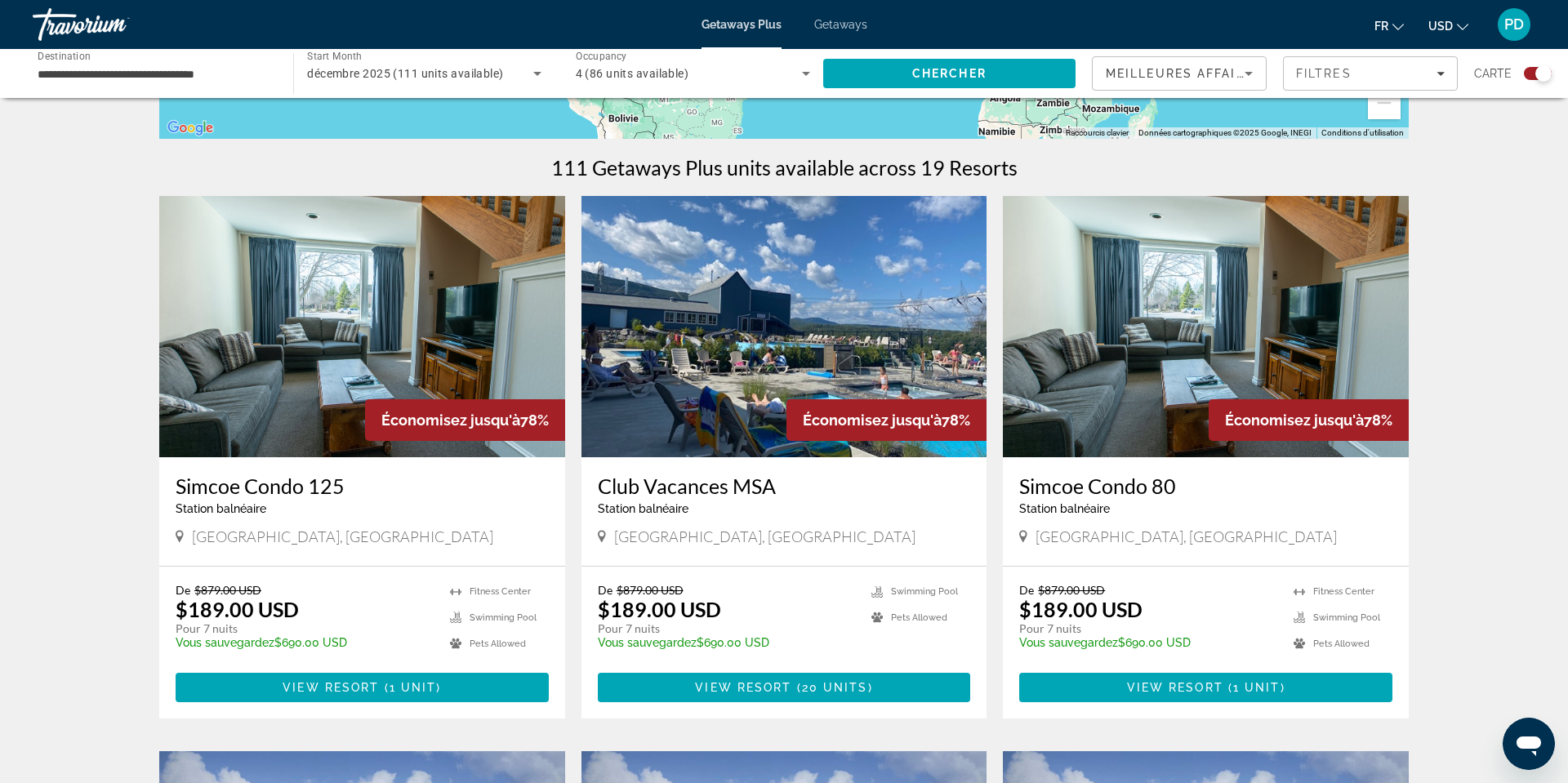
scroll to position [470, 0]
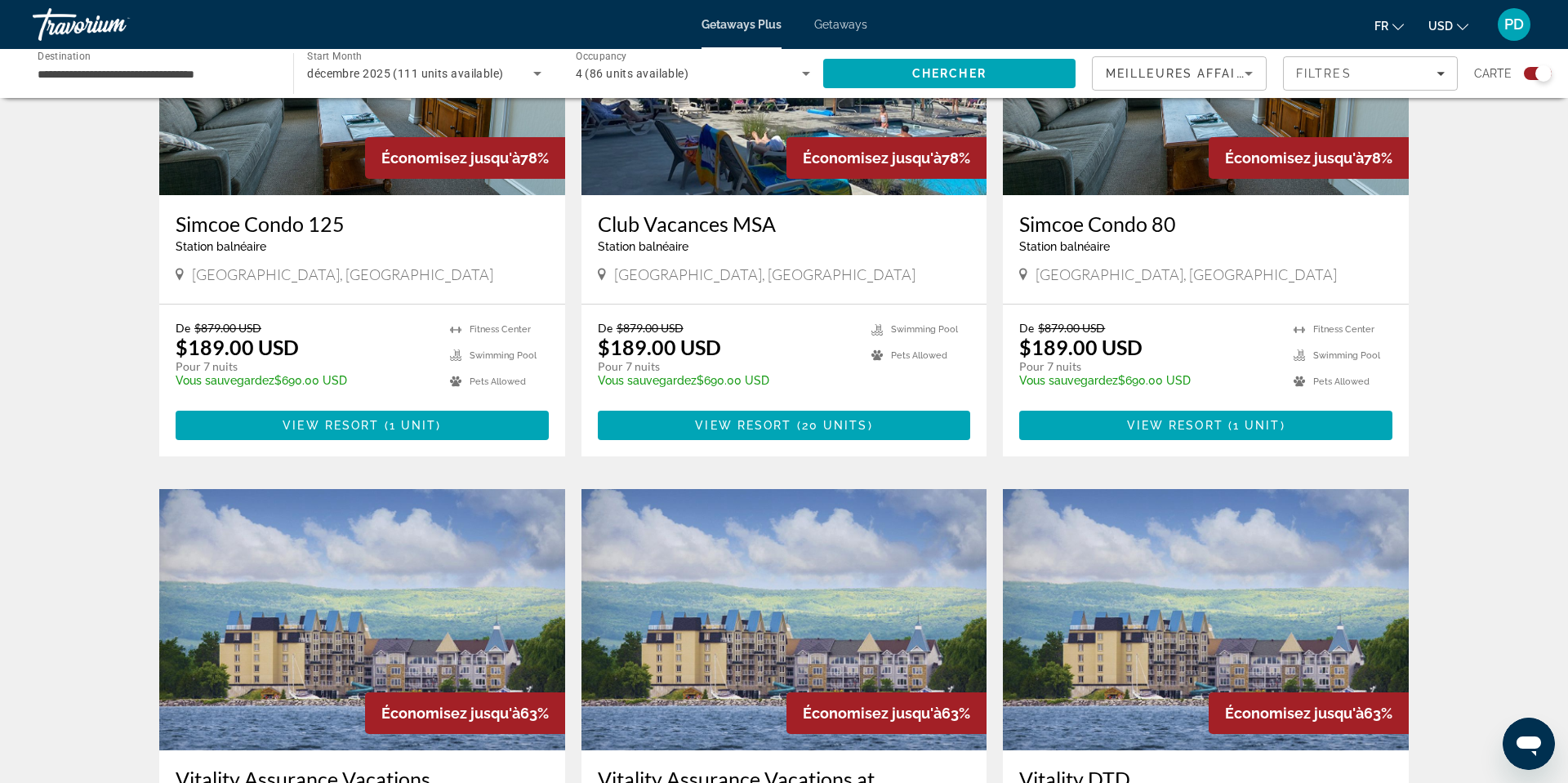
scroll to position [730, 0]
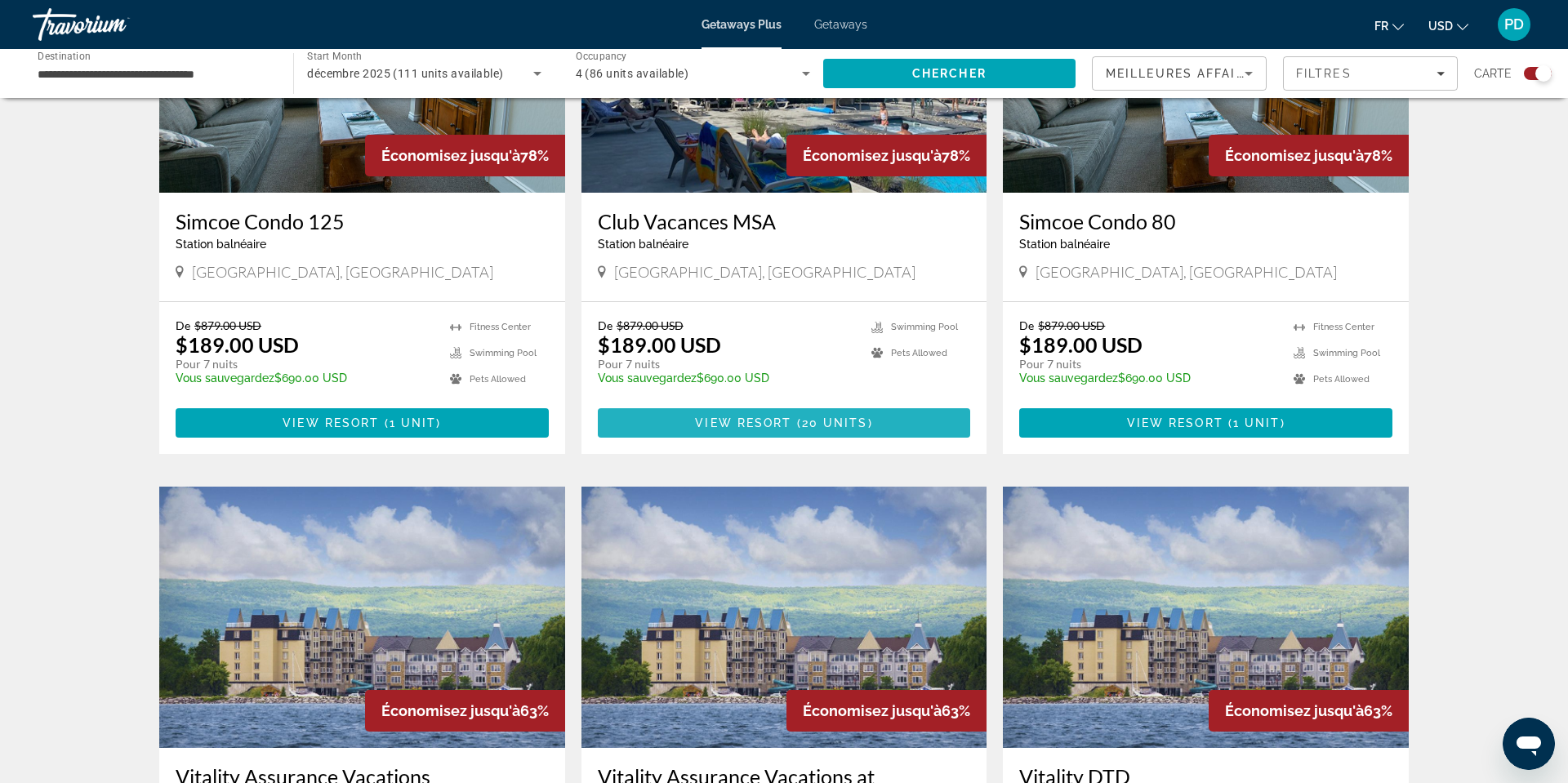
click at [806, 429] on span "( 20 units )" at bounding box center [831, 422] width 81 height 13
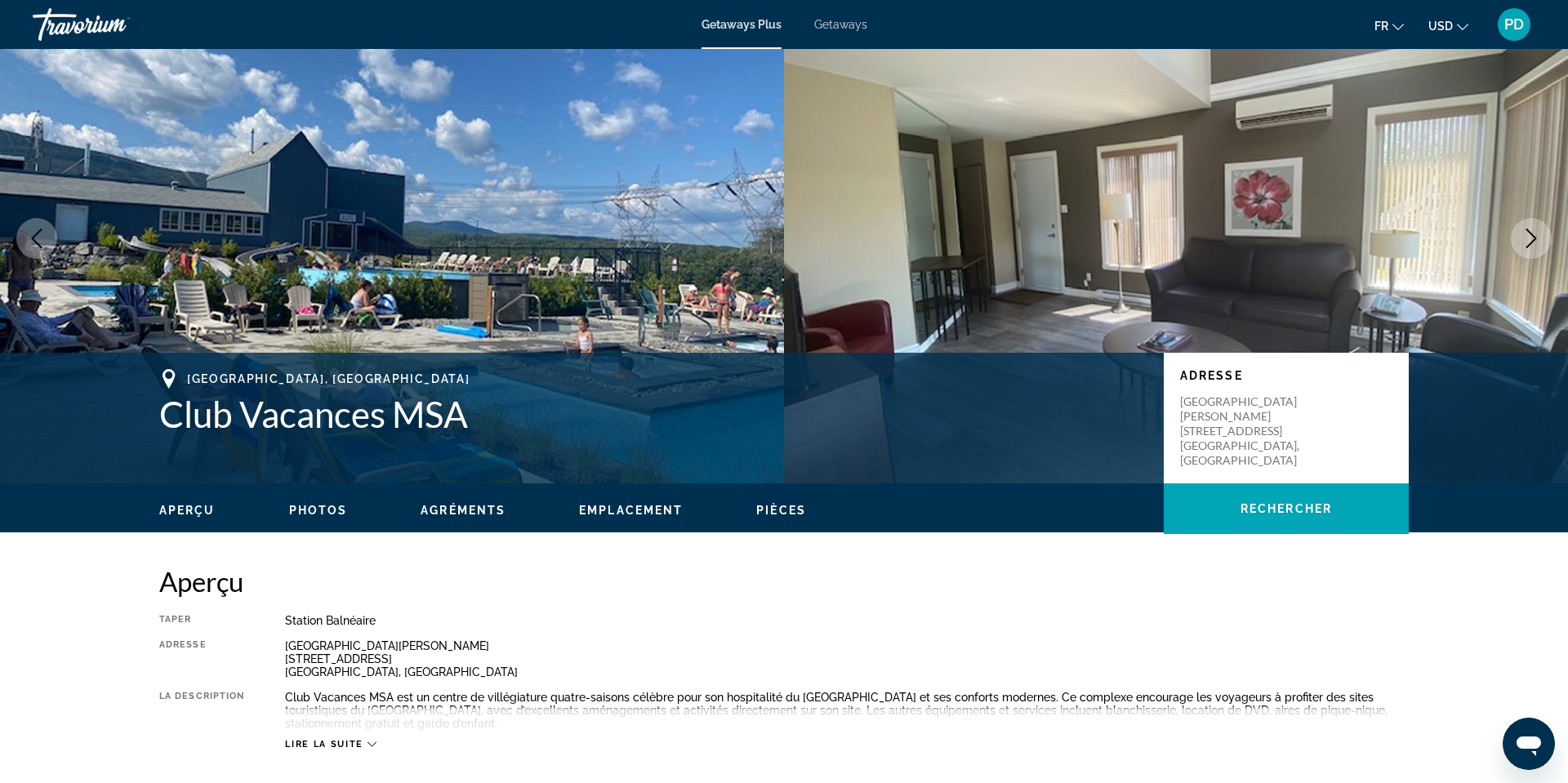
scroll to position [55, 0]
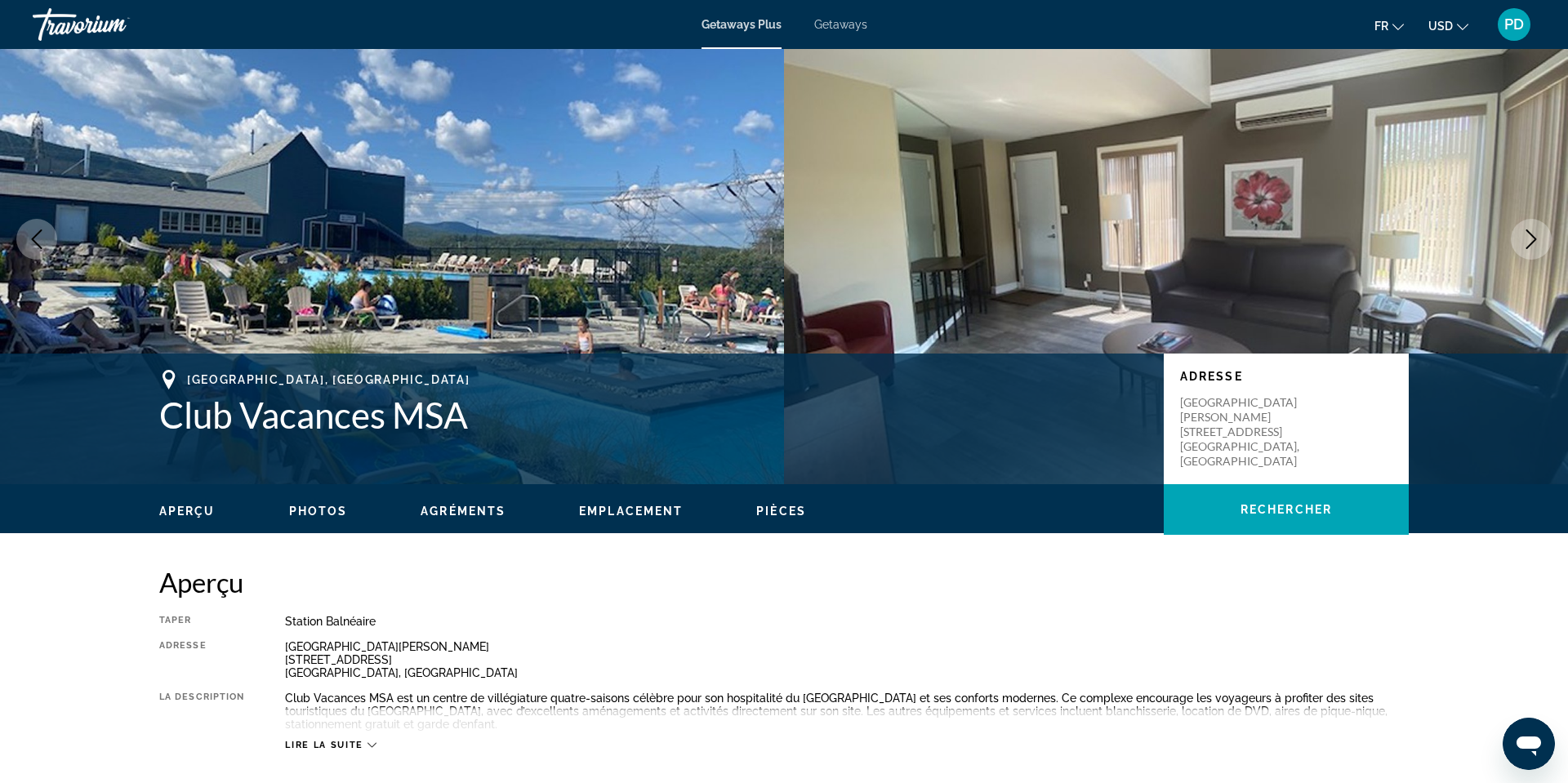
click at [1533, 259] on button "Next image" at bounding box center [1532, 240] width 41 height 41
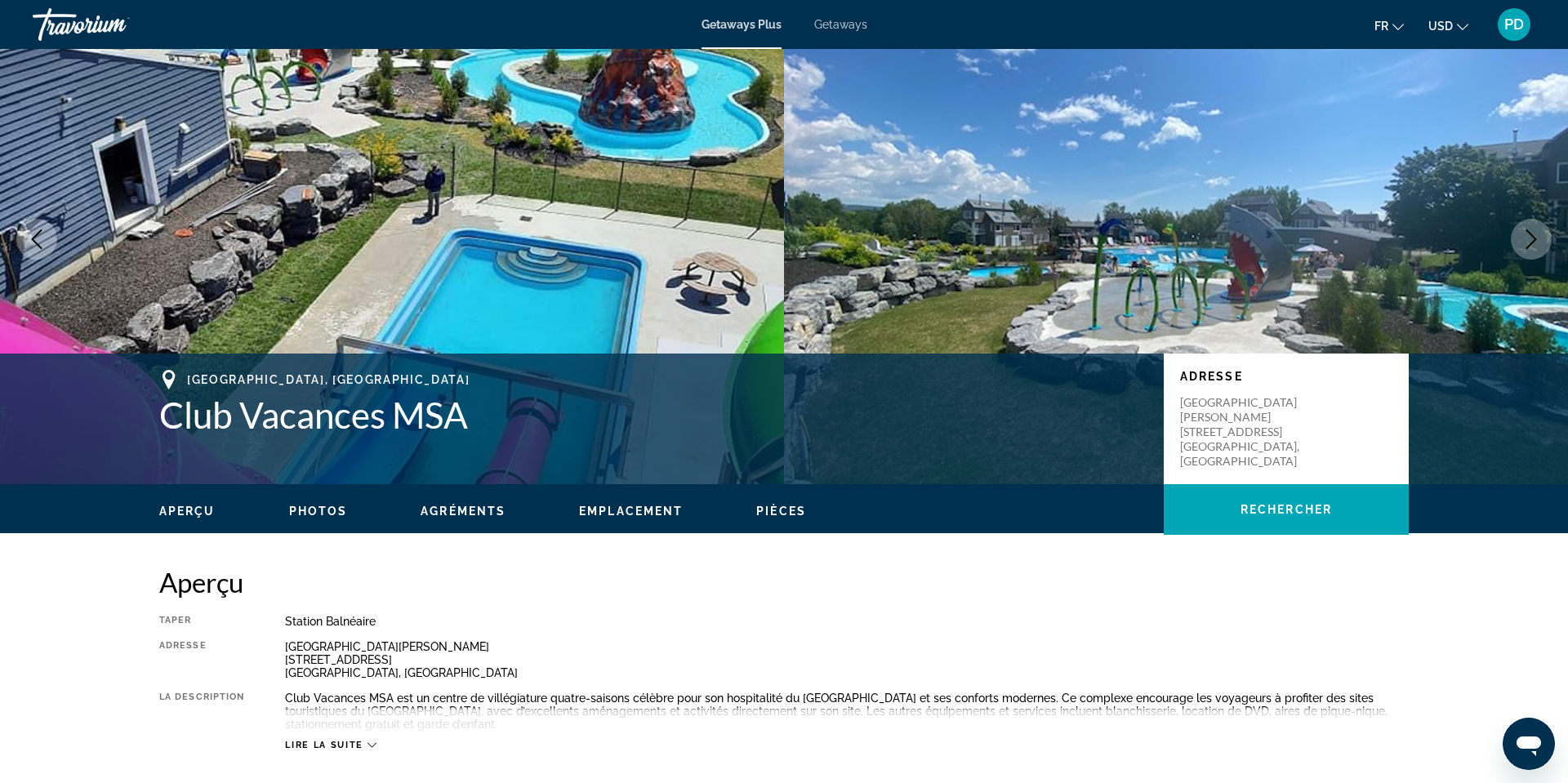
click at [1533, 259] on button "Next image" at bounding box center [1532, 240] width 41 height 41
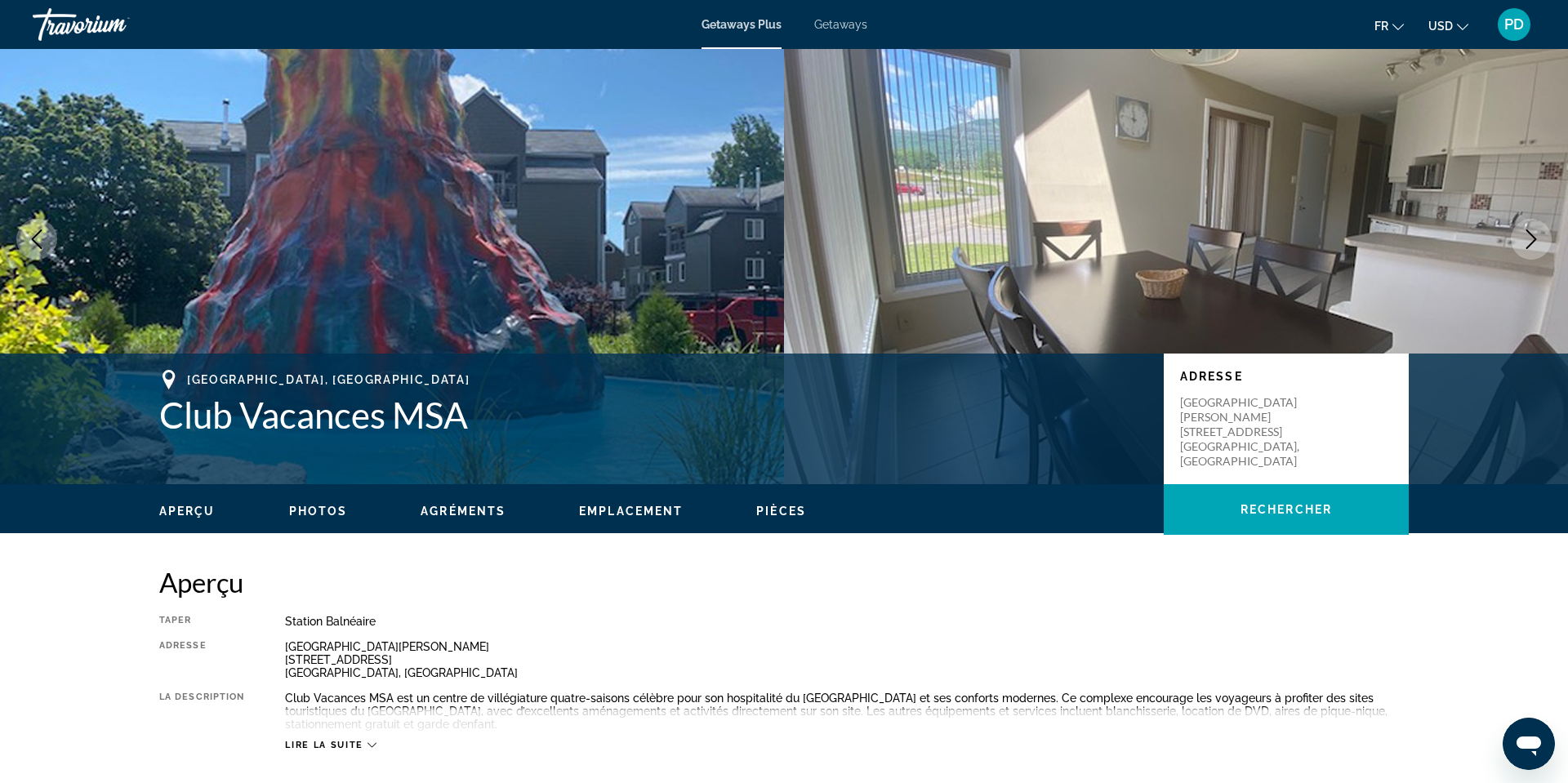
click at [1533, 259] on button "Next image" at bounding box center [1532, 240] width 41 height 41
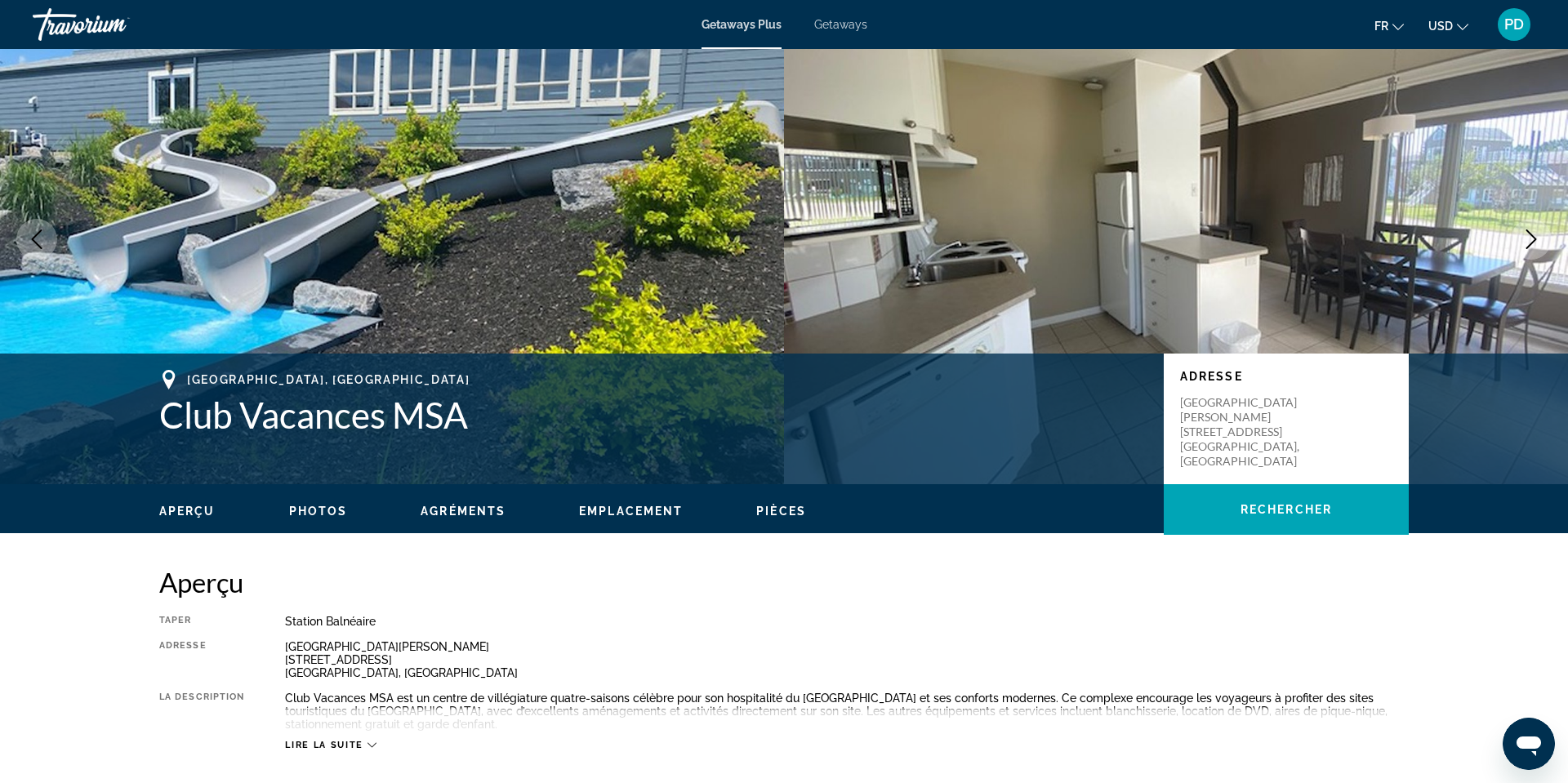
click at [1533, 259] on button "Next image" at bounding box center [1532, 240] width 41 height 41
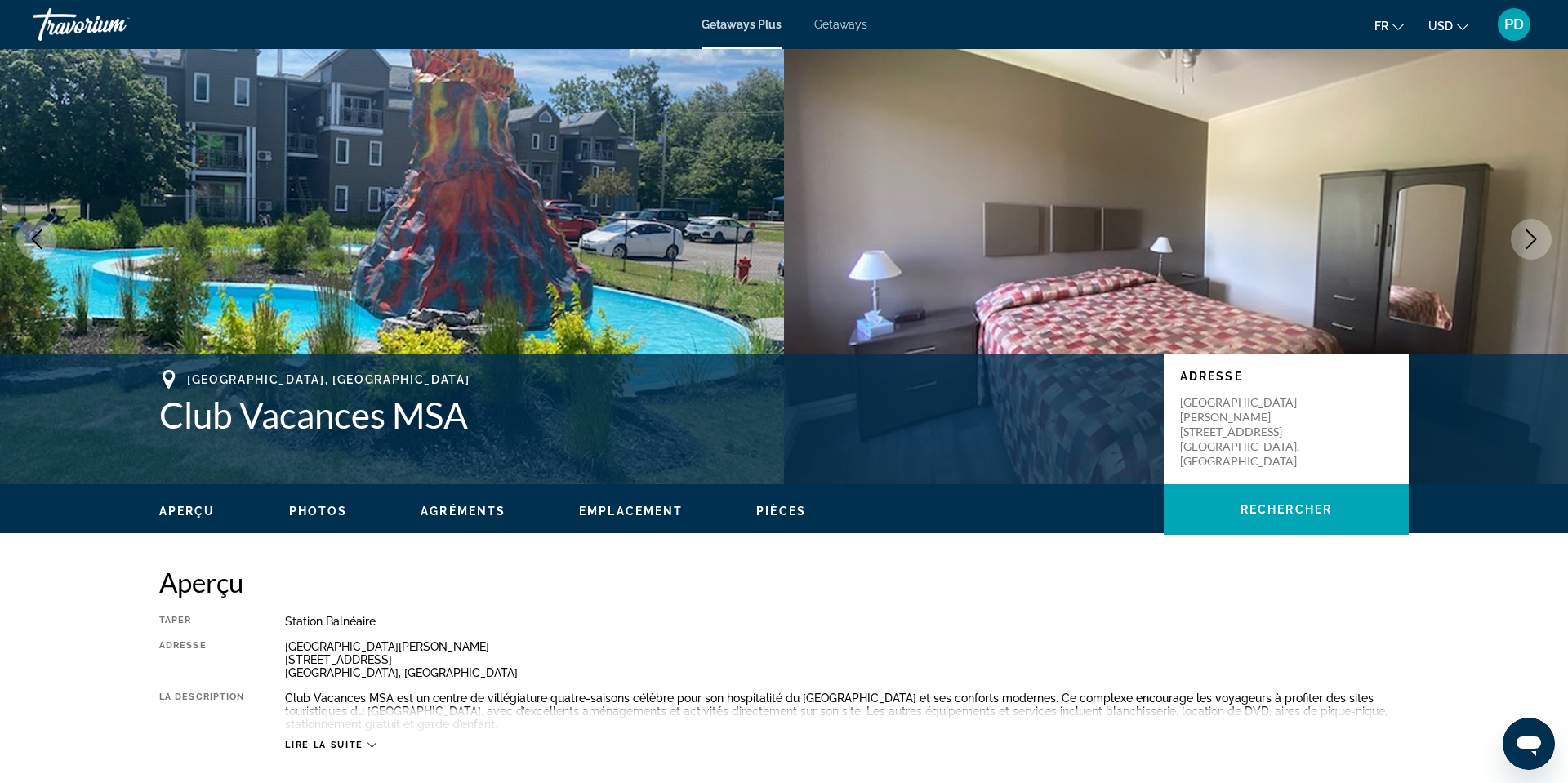
click at [1533, 259] on button "Next image" at bounding box center [1532, 240] width 41 height 41
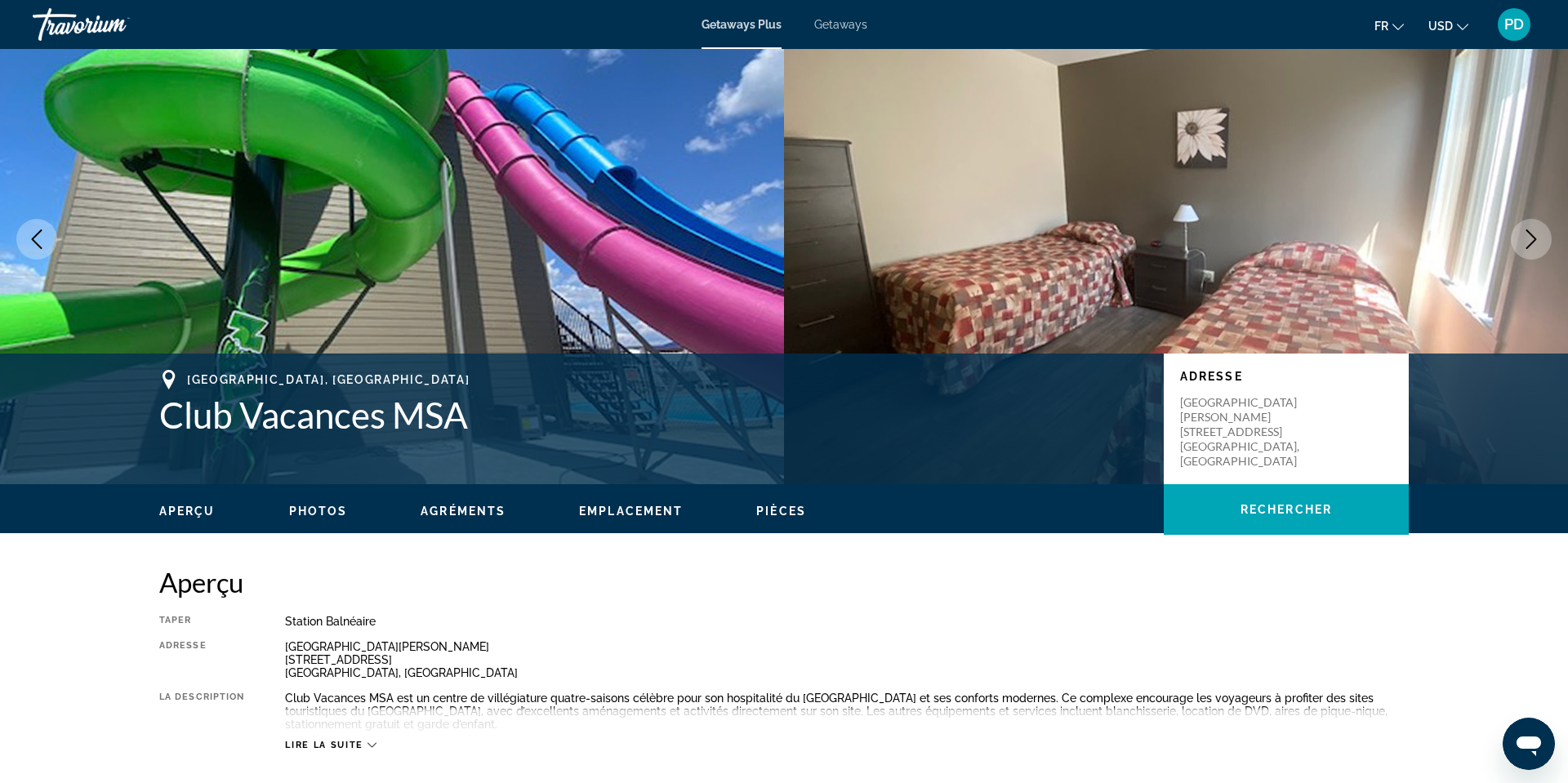
click at [1533, 259] on button "Next image" at bounding box center [1532, 240] width 41 height 41
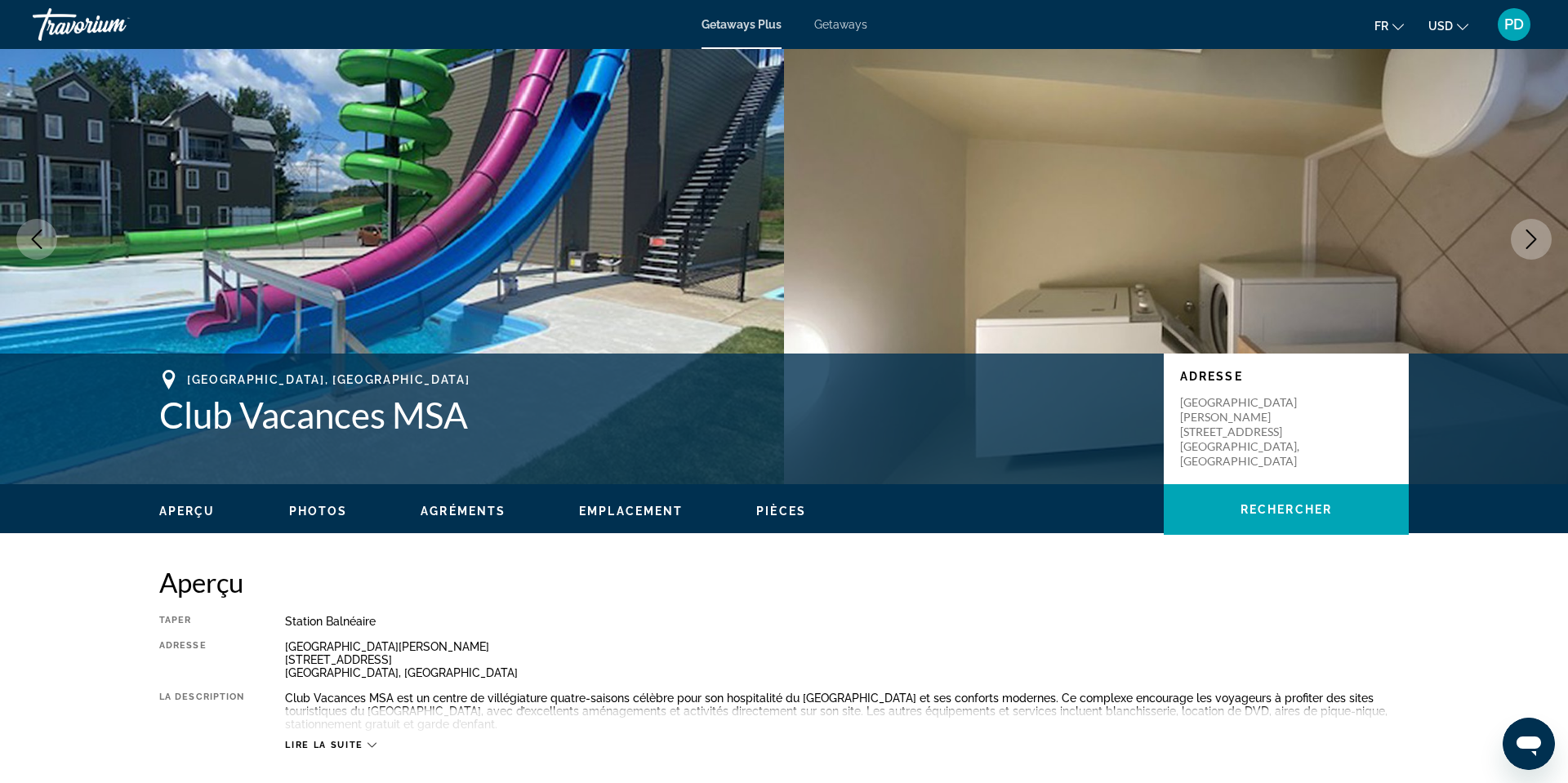
click at [1533, 259] on button "Next image" at bounding box center [1532, 240] width 41 height 41
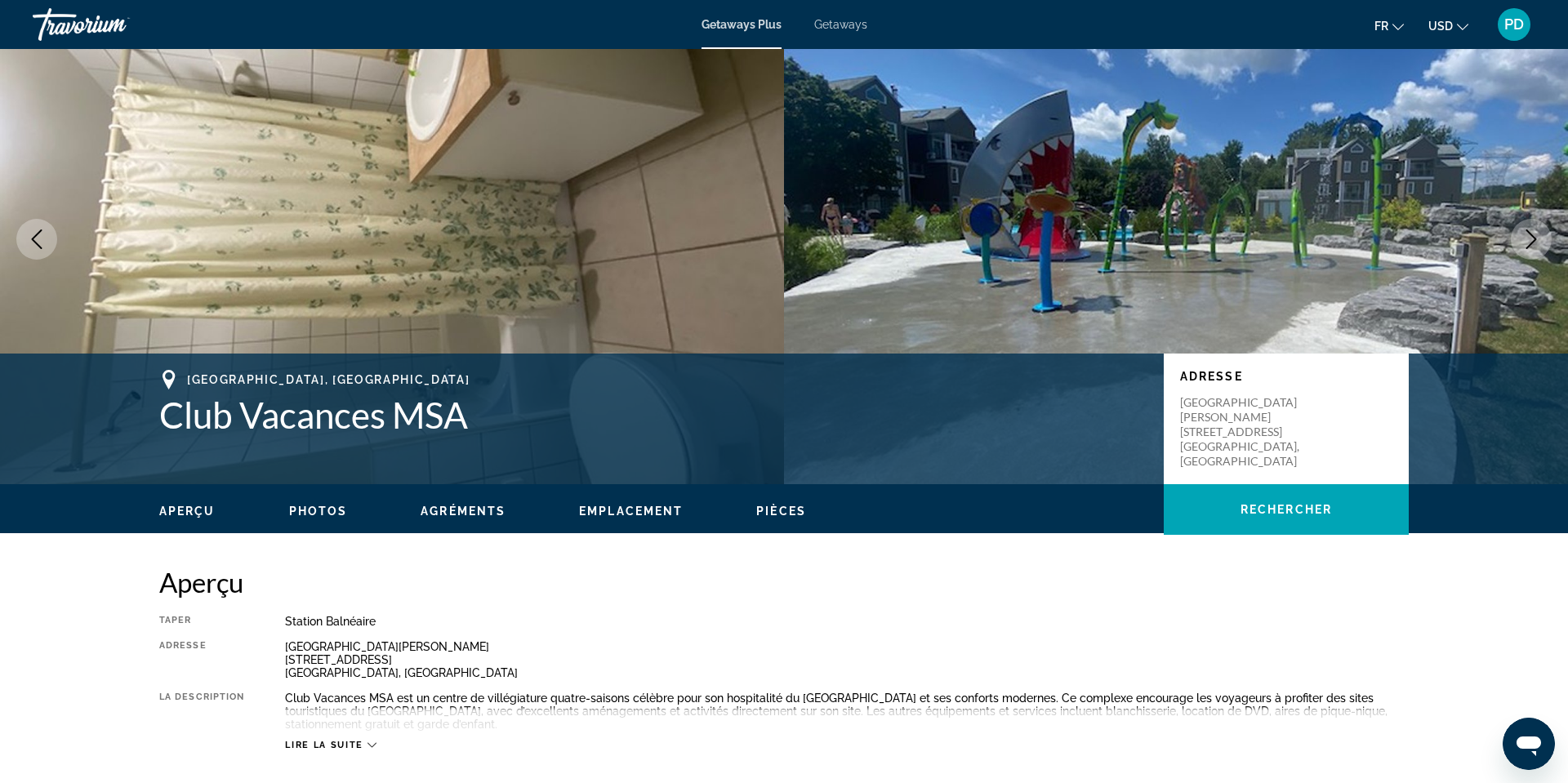
click at [1527, 250] on icon "Next image" at bounding box center [1532, 240] width 11 height 20
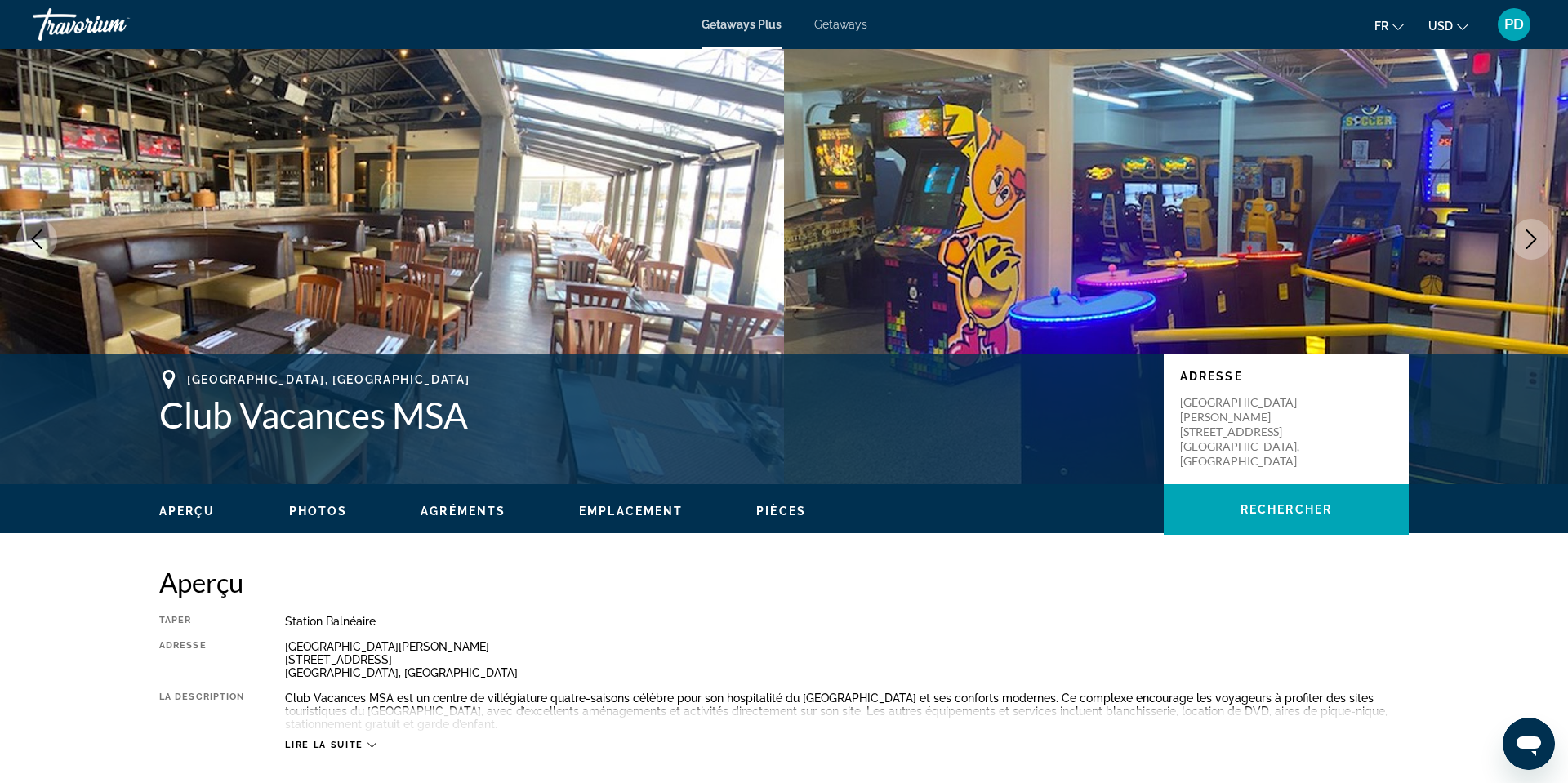
click at [1527, 250] on icon "Next image" at bounding box center [1532, 240] width 11 height 20
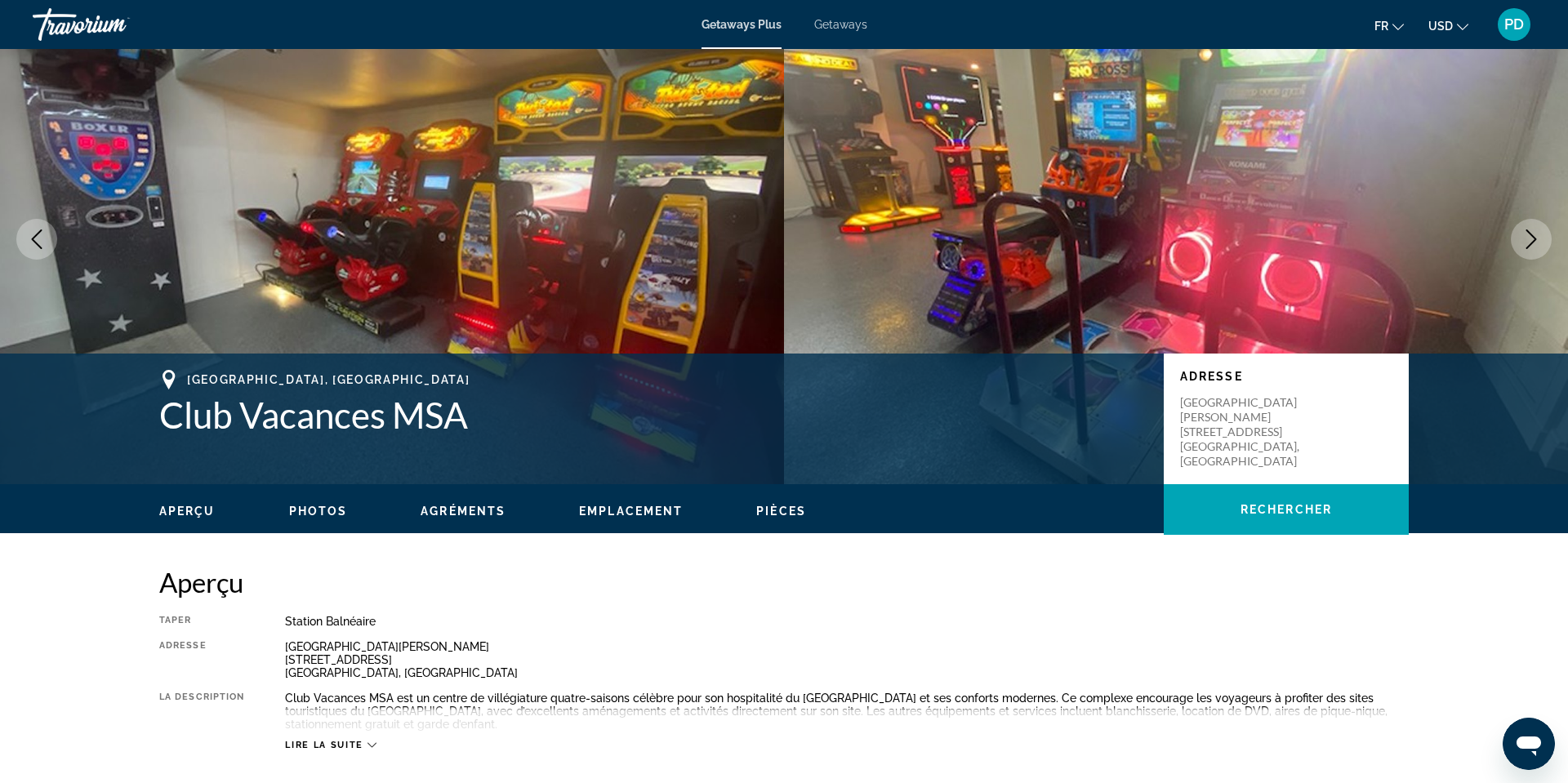
click at [1527, 250] on icon "Next image" at bounding box center [1532, 240] width 11 height 20
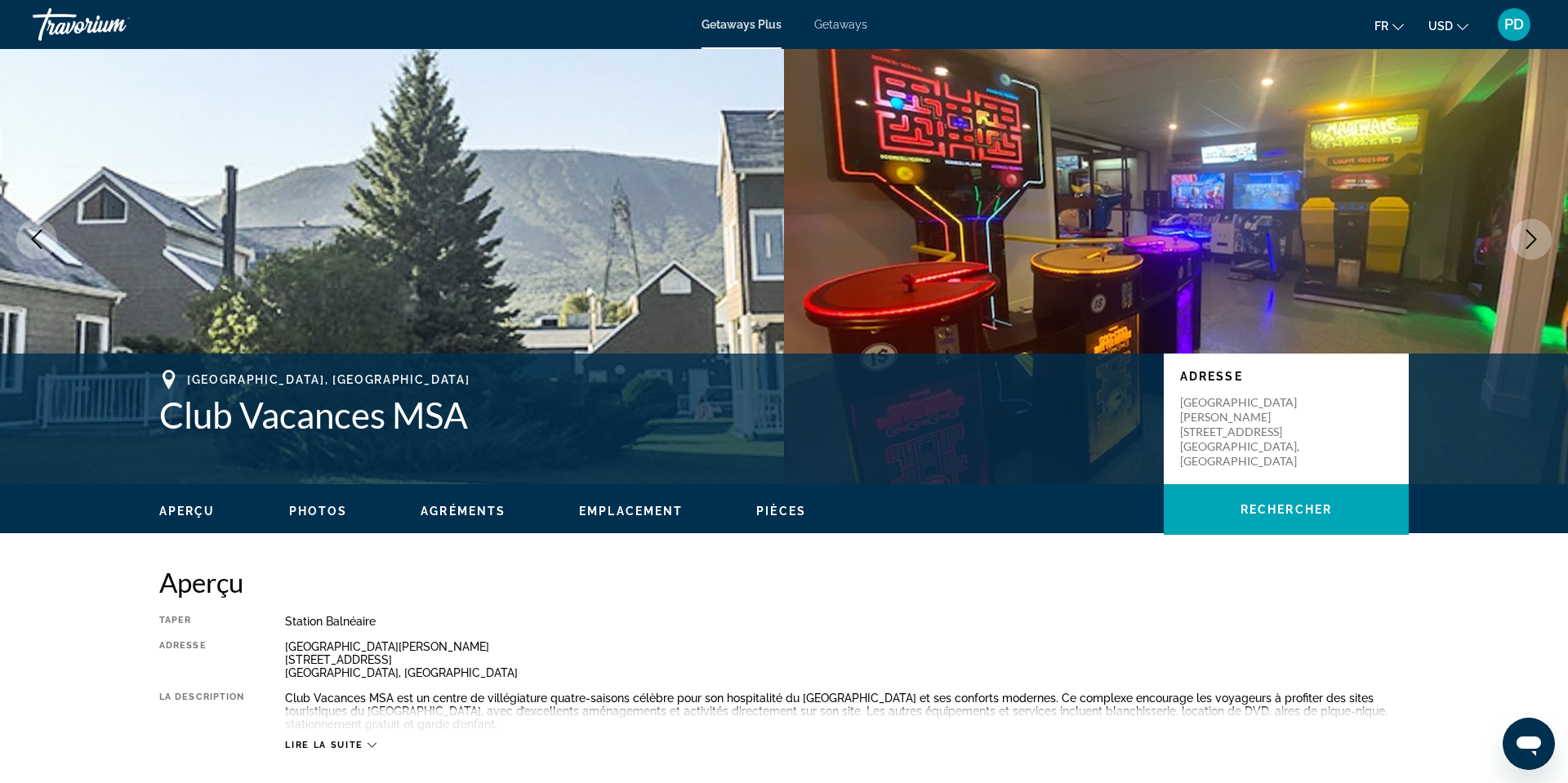
click at [1522, 250] on icon "Next image" at bounding box center [1532, 240] width 20 height 20
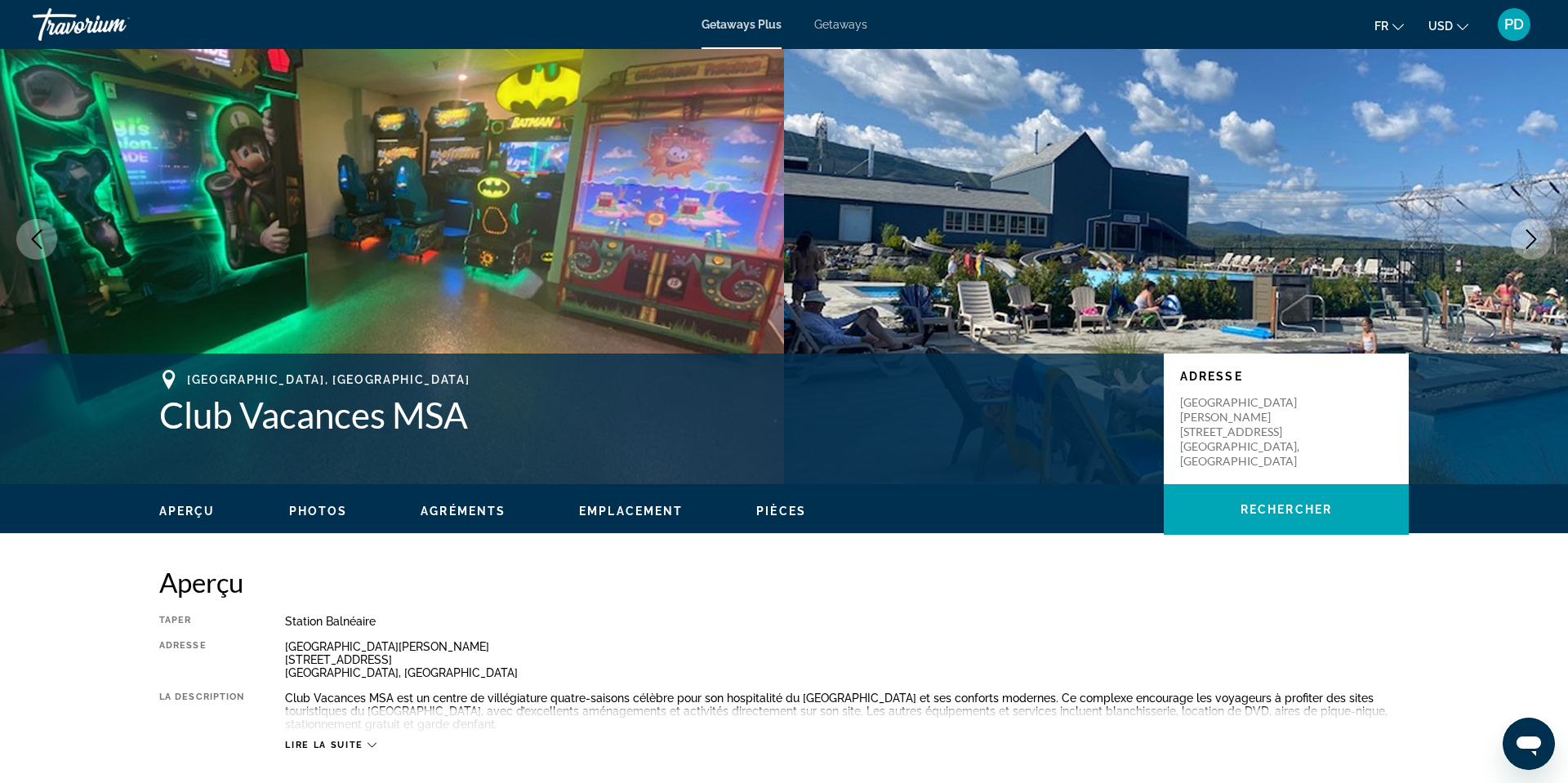
click at [1524, 250] on icon "Next image" at bounding box center [1532, 240] width 20 height 20
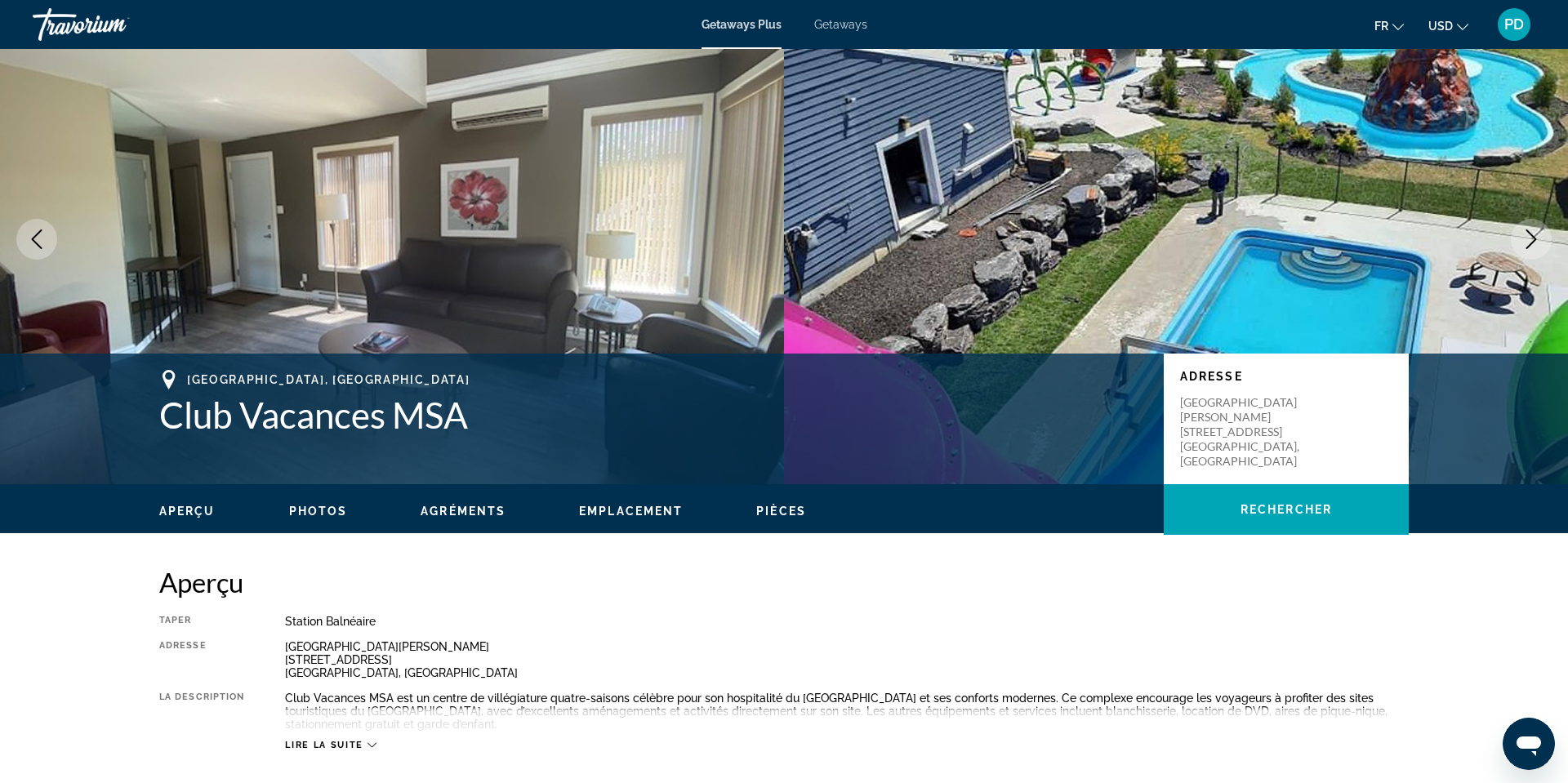
click at [1524, 250] on icon "Next image" at bounding box center [1532, 240] width 20 height 20
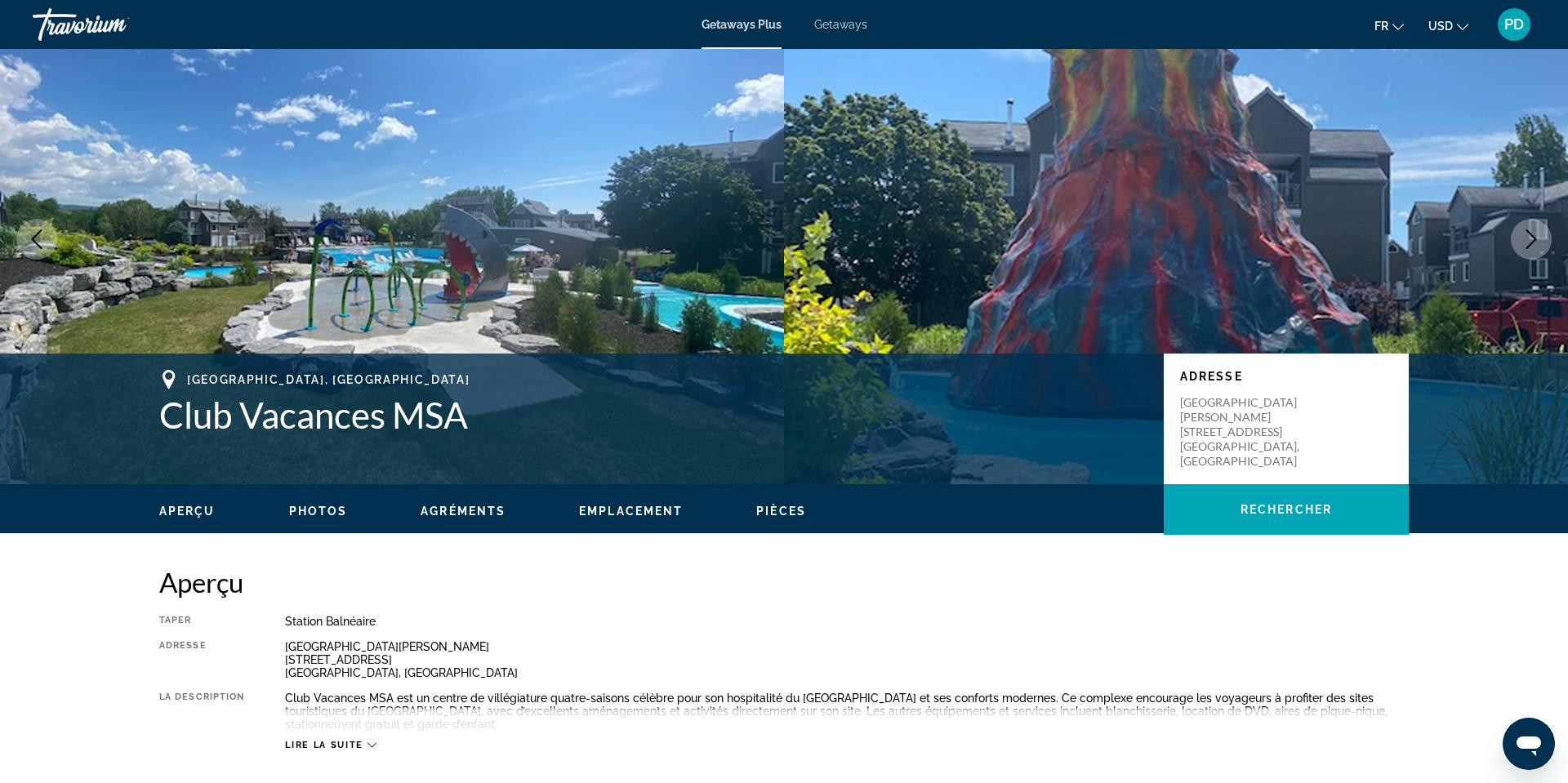
click at [1524, 250] on icon "Next image" at bounding box center [1532, 240] width 20 height 20
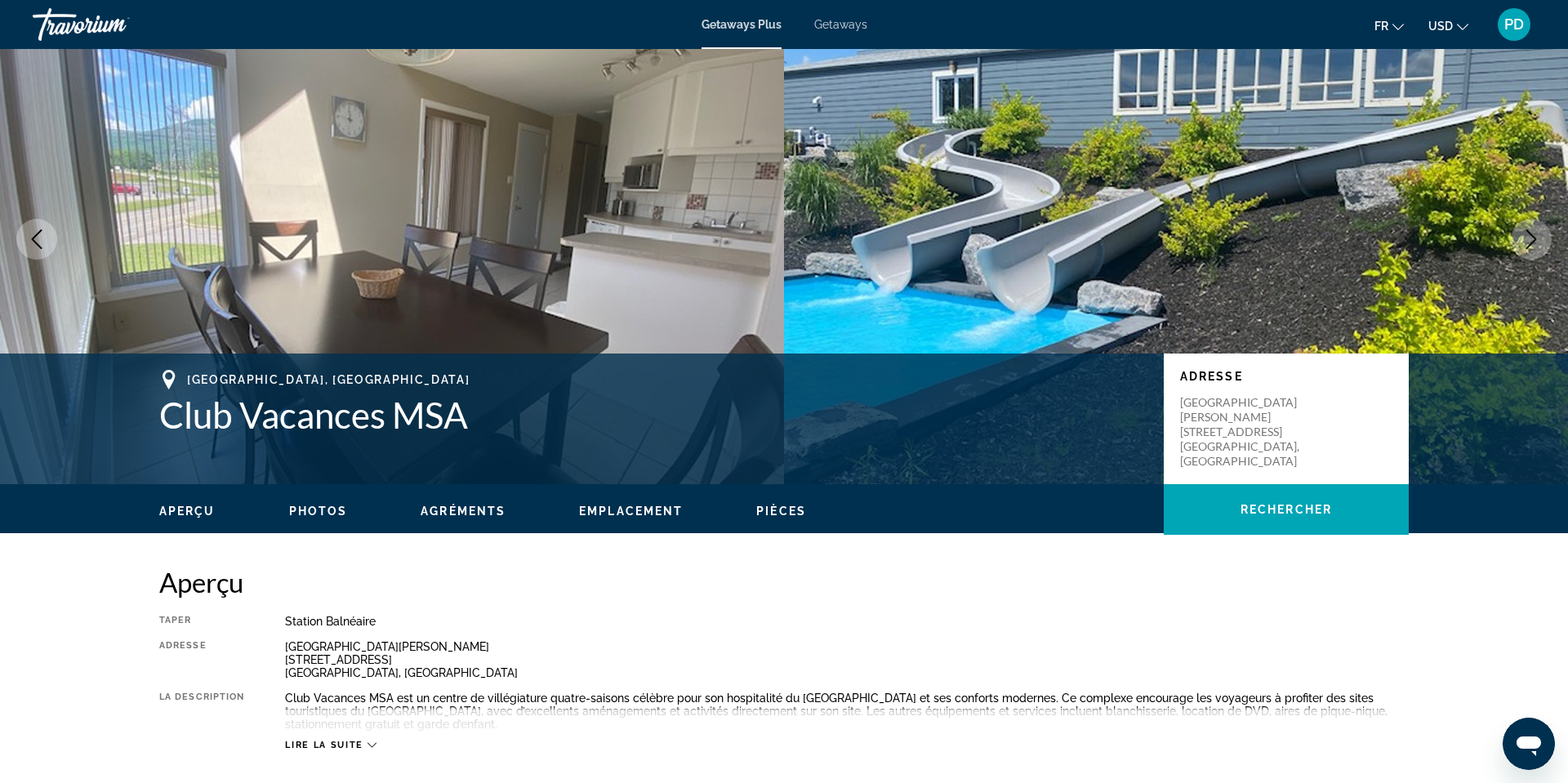
click at [1526, 250] on icon "Next image" at bounding box center [1532, 240] width 20 height 20
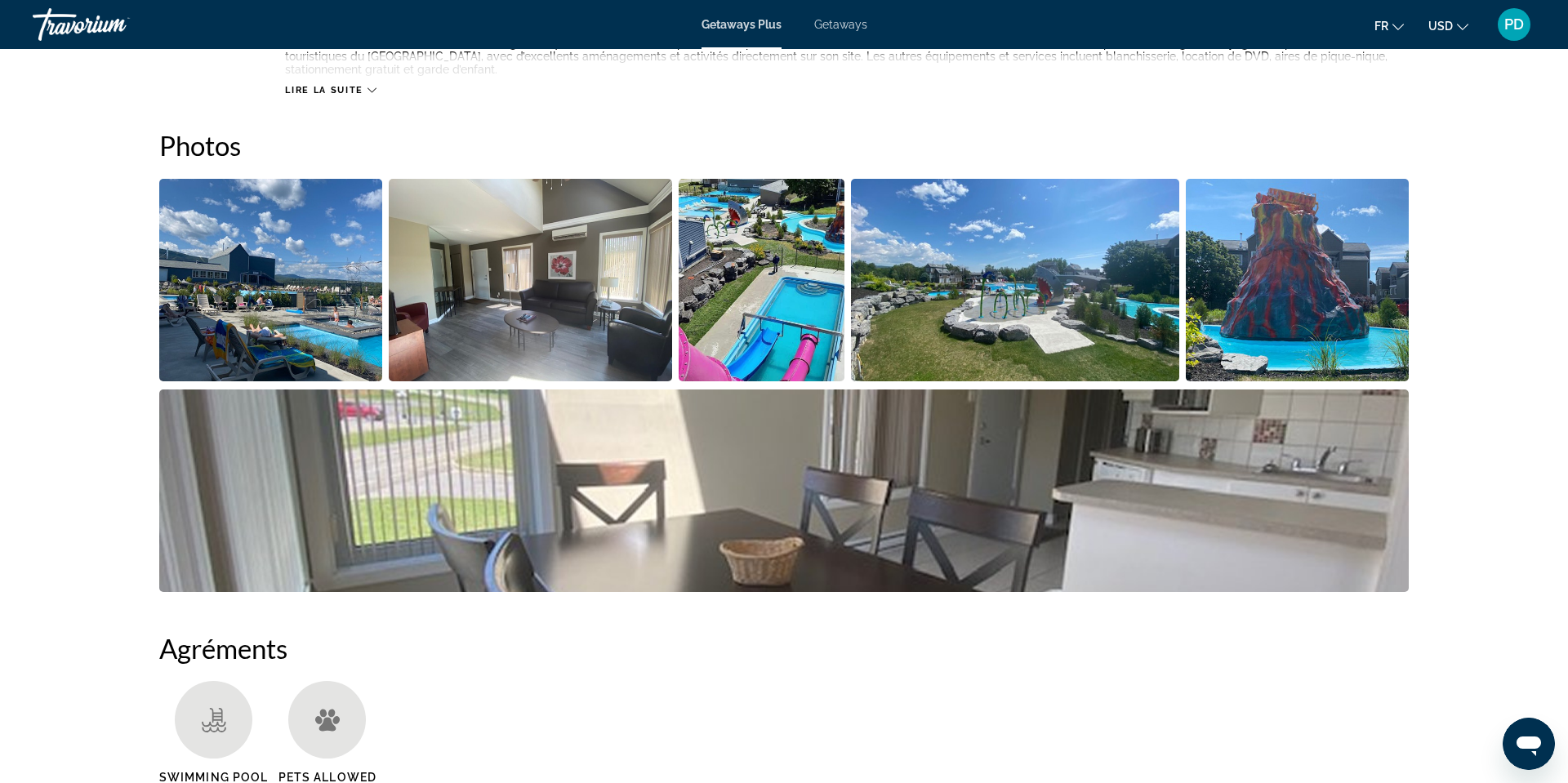
scroll to position [725, 0]
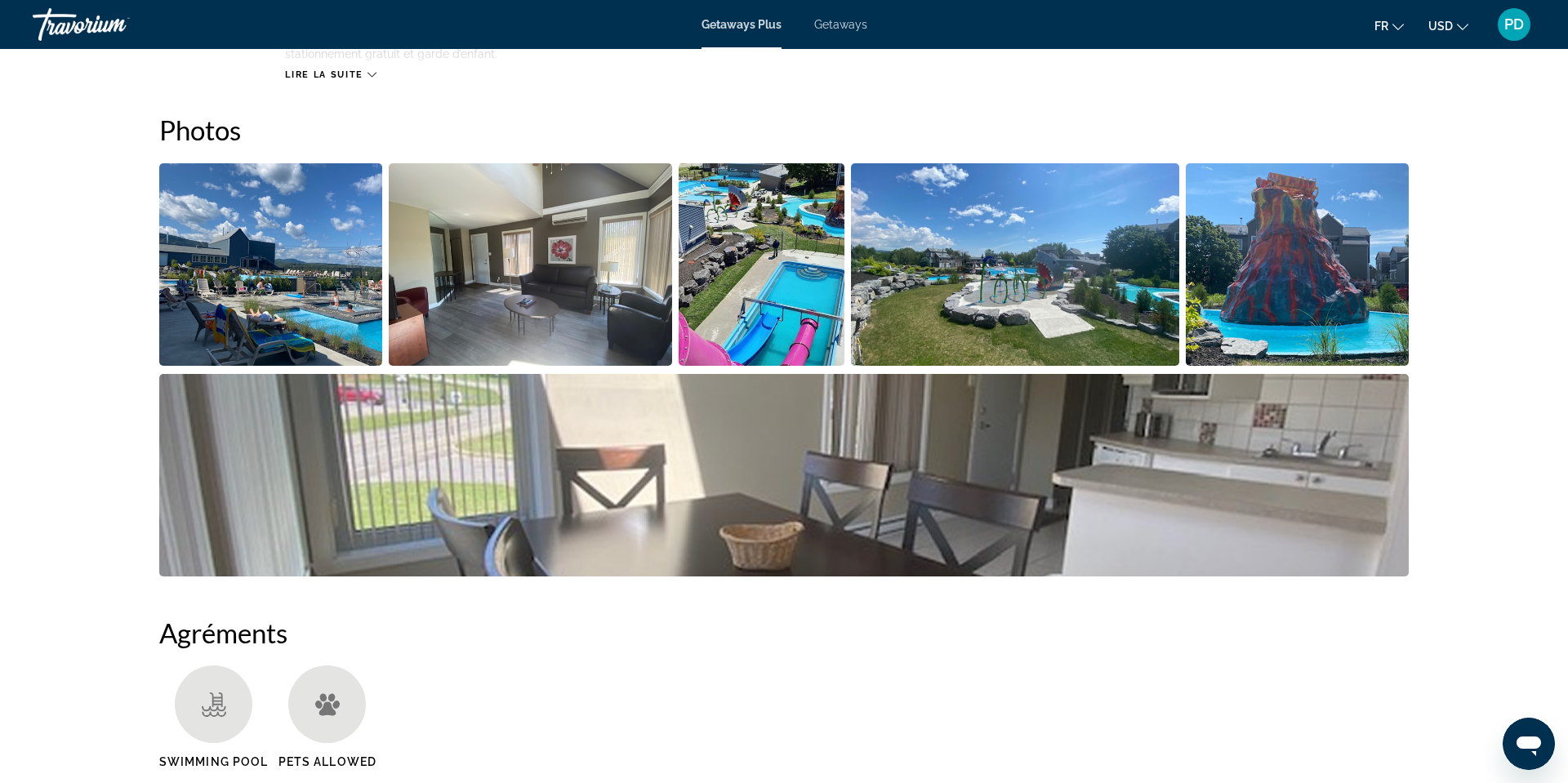
click at [367, 80] on icon "Main content" at bounding box center [371, 74] width 9 height 9
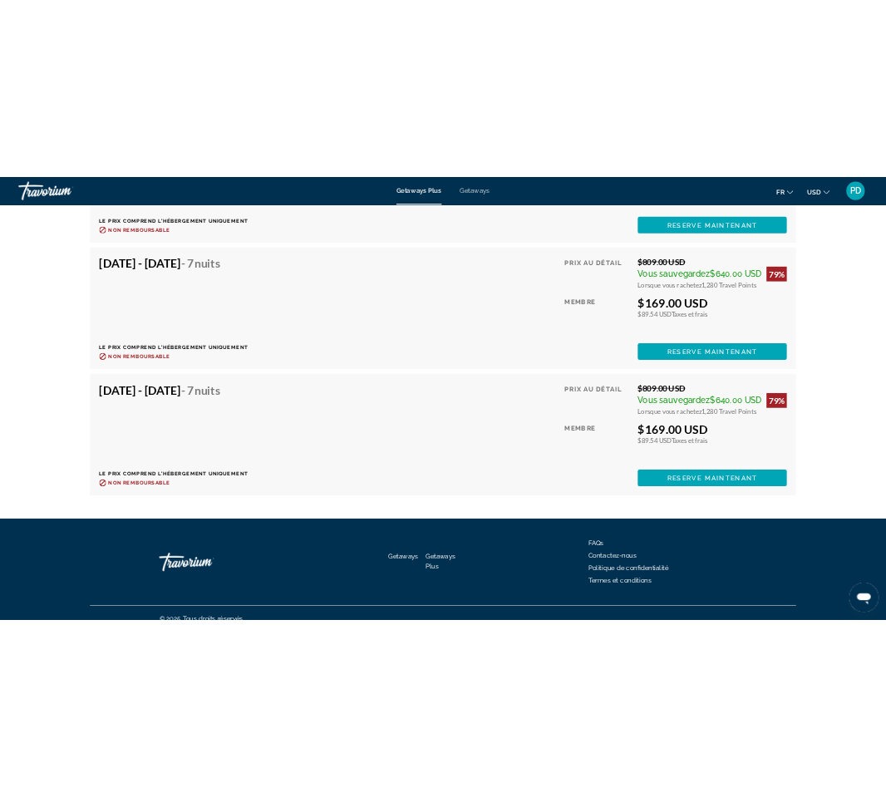
scroll to position [7072, 0]
